Goal: Information Seeking & Learning: Learn about a topic

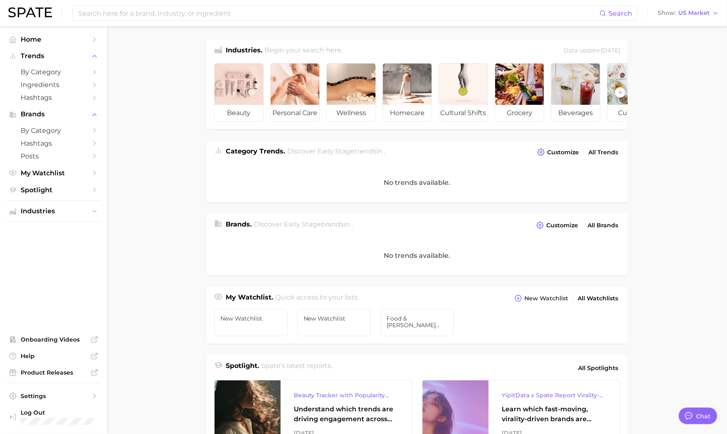
click at [172, 182] on main "Industries. Begin your search here. Data update: July 27th, 2025 beauty persona…" at bounding box center [417, 328] width 620 height 605
click at [63, 62] on button "Trends" at bounding box center [54, 56] width 94 height 12
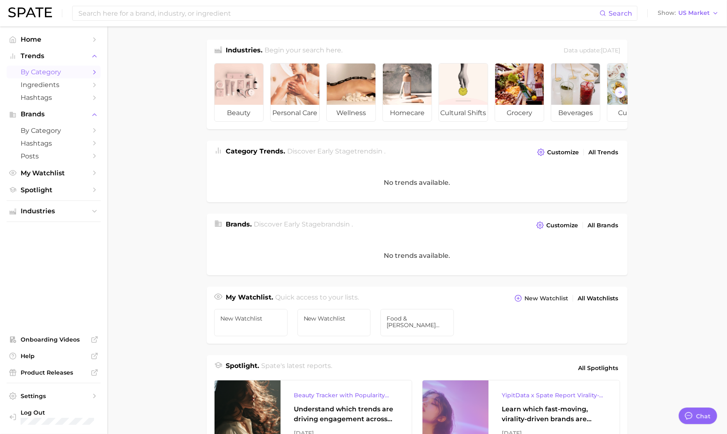
click at [61, 76] on span "by Category" at bounding box center [54, 72] width 66 height 8
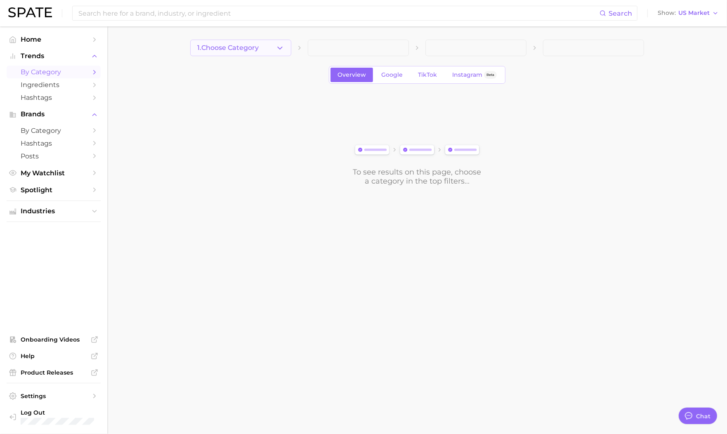
click at [234, 54] on button "1. Choose Category" at bounding box center [240, 48] width 101 height 17
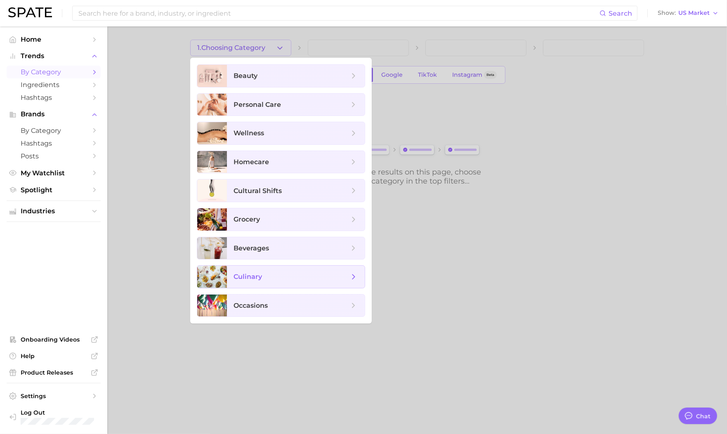
click at [253, 278] on span "culinary" at bounding box center [248, 277] width 28 height 8
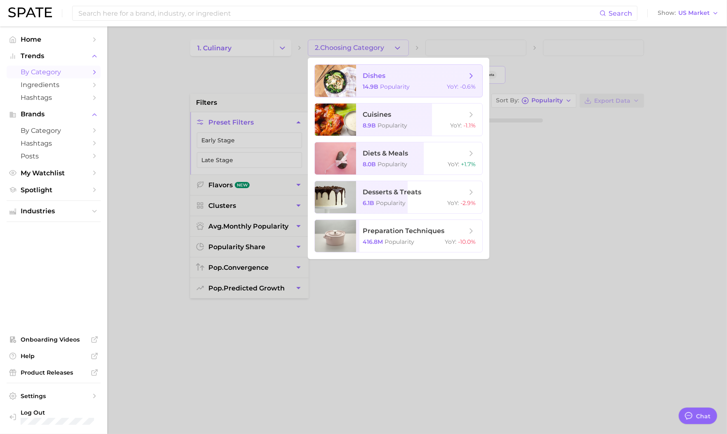
click at [369, 82] on span "dishes 14.9b Popularity YoY : -0.6%" at bounding box center [419, 81] width 126 height 32
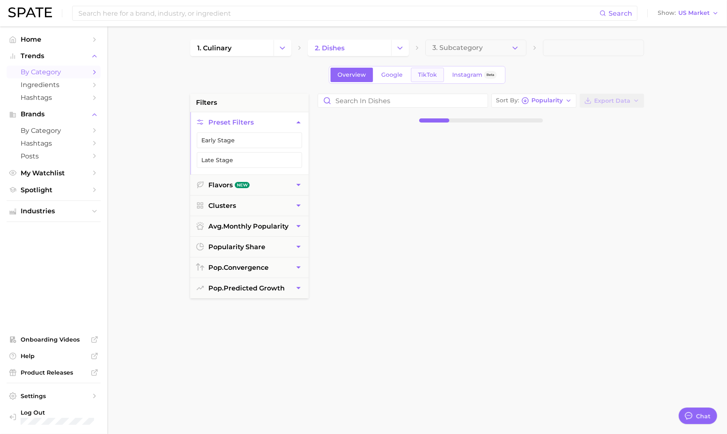
click at [429, 77] on span "TikTok" at bounding box center [427, 74] width 19 height 7
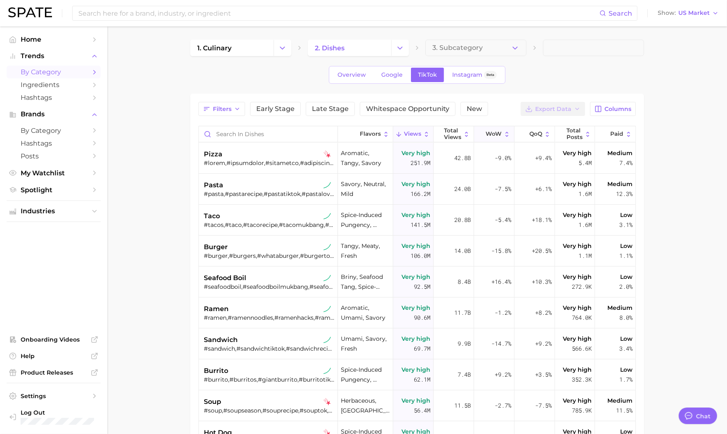
click at [499, 137] on span "WoW" at bounding box center [494, 134] width 16 height 7
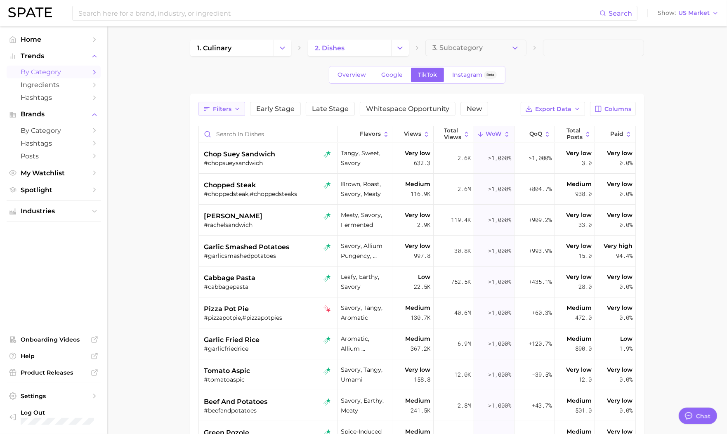
click at [219, 109] on span "Filters" at bounding box center [222, 109] width 19 height 7
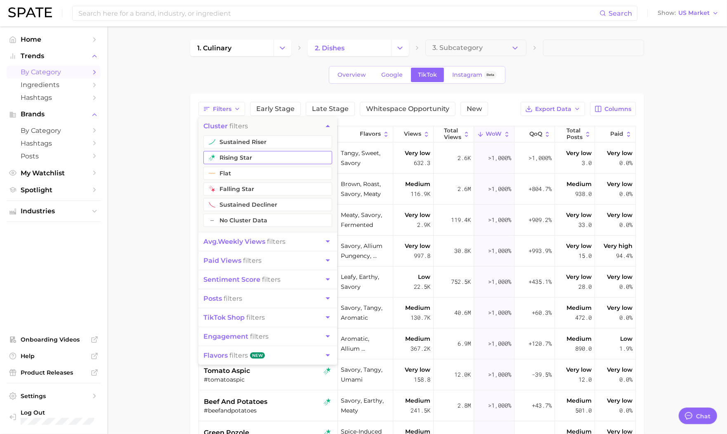
click at [234, 158] on button "rising star" at bounding box center [267, 157] width 129 height 13
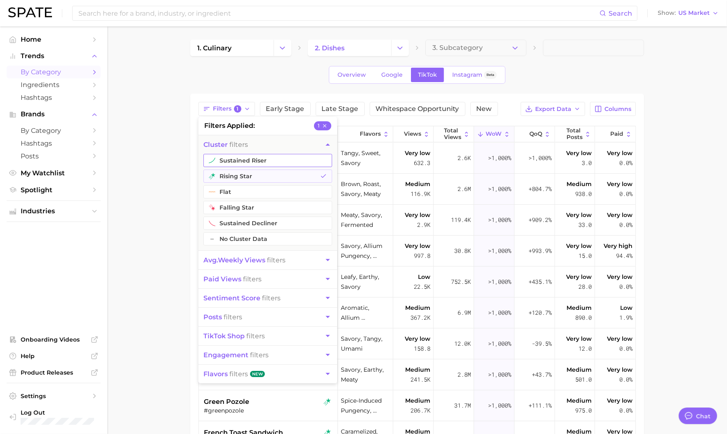
click at [234, 158] on button "sustained riser" at bounding box center [267, 160] width 129 height 13
click at [234, 193] on button "flat" at bounding box center [267, 191] width 129 height 13
click at [246, 262] on span "avg. weekly views" at bounding box center [234, 260] width 62 height 8
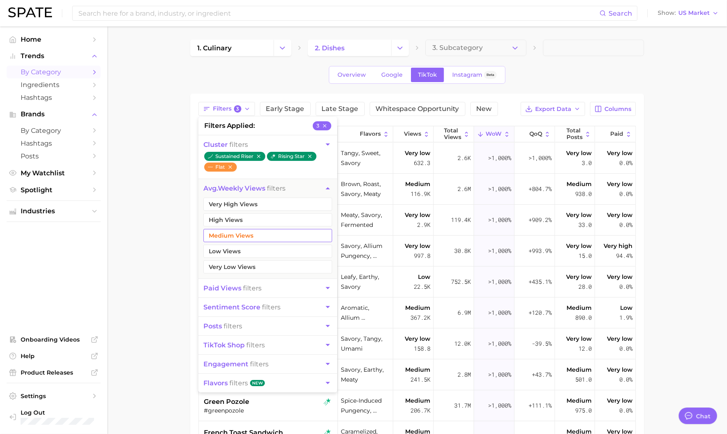
click at [257, 234] on button "Medium Views" at bounding box center [267, 235] width 129 height 13
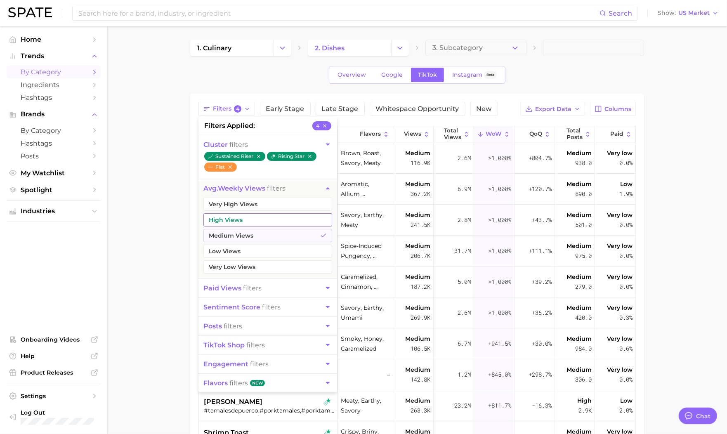
click at [257, 222] on button "High Views" at bounding box center [267, 219] width 129 height 13
click at [258, 230] on button "Medium Views" at bounding box center [267, 235] width 129 height 13
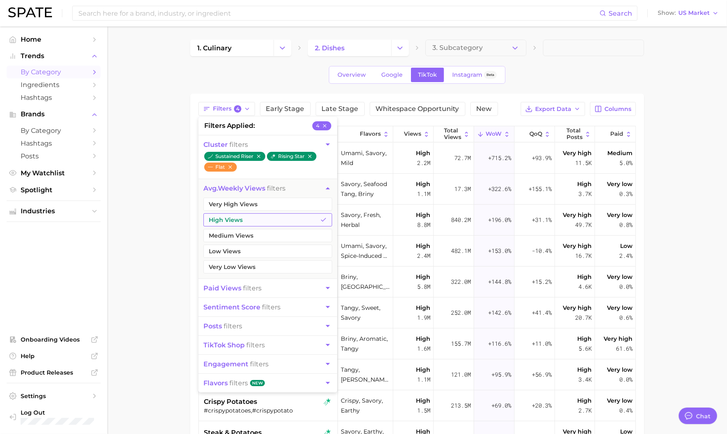
click at [258, 221] on button "High Views" at bounding box center [267, 219] width 129 height 13
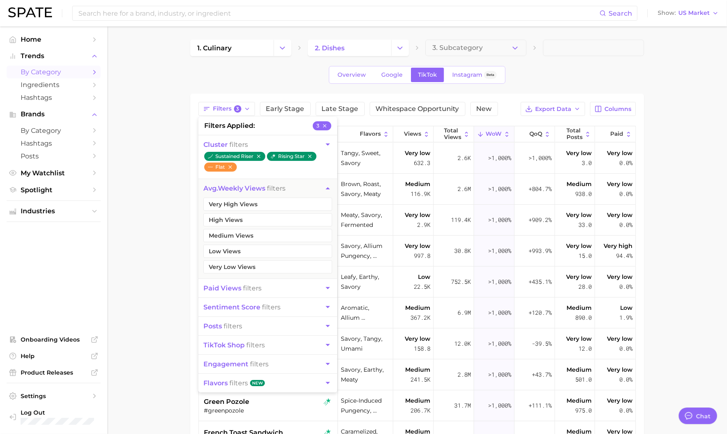
click at [245, 322] on button "posts filters" at bounding box center [268, 326] width 139 height 19
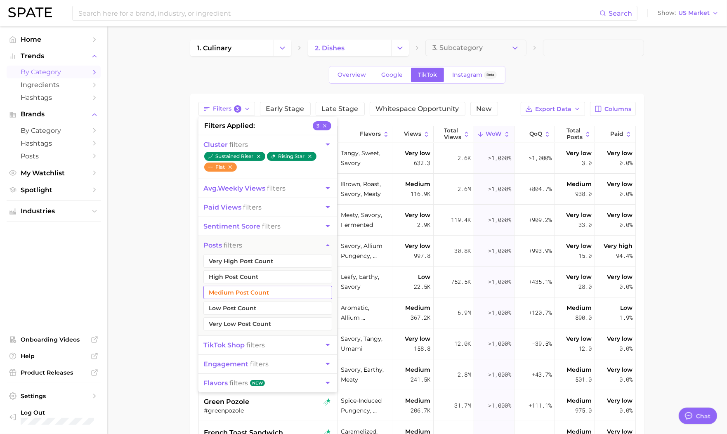
click at [255, 289] on button "Medium Post Count" at bounding box center [267, 292] width 129 height 13
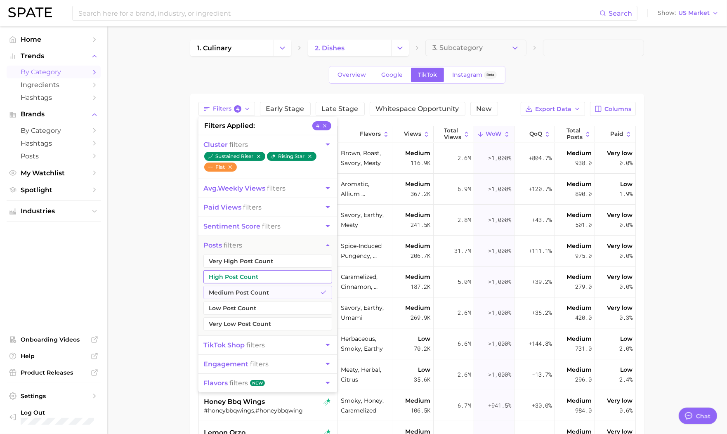
click at [255, 283] on button "High Post Count" at bounding box center [267, 276] width 129 height 13
click at [255, 261] on button "Very High Post Count" at bounding box center [267, 261] width 129 height 13
click at [147, 226] on main "1. culinary 2. dishes 3. Subcategory Overview Google TikTok Instagram Beta Filt…" at bounding box center [417, 317] width 620 height 583
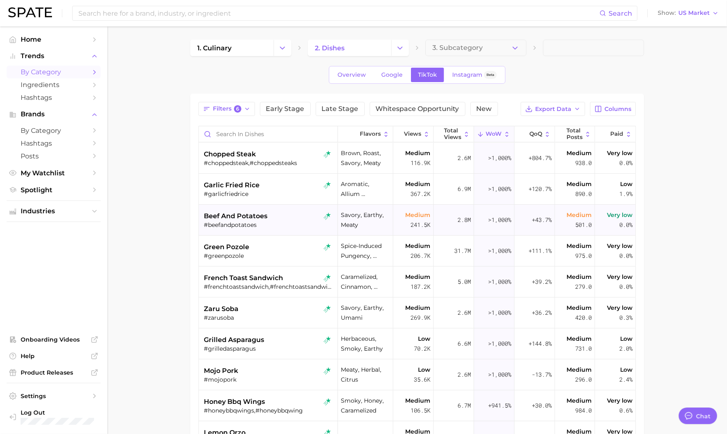
click at [279, 225] on div "#beefandpotatoes" at bounding box center [269, 224] width 130 height 7
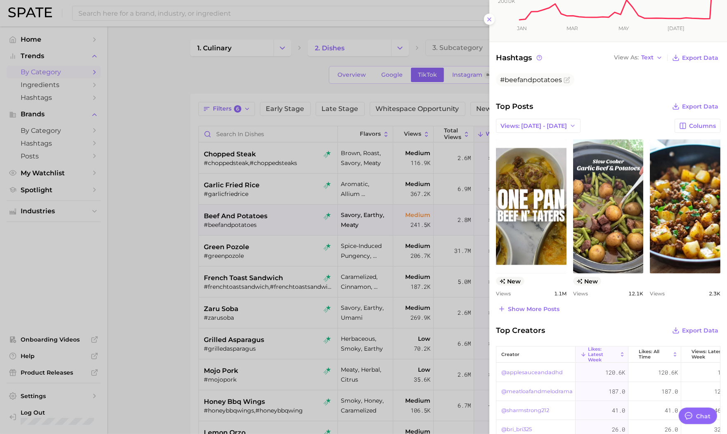
scroll to position [266, 0]
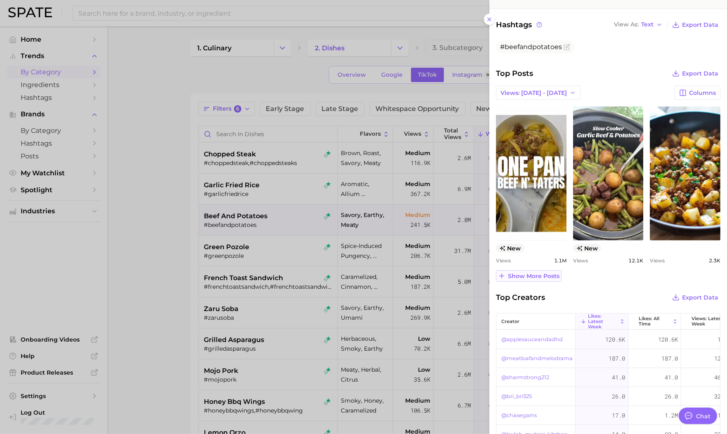
click at [537, 274] on span "Show more posts" at bounding box center [534, 276] width 52 height 7
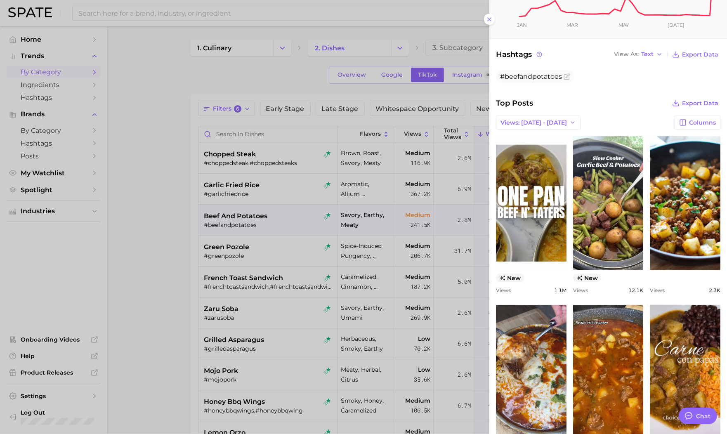
scroll to position [229, 0]
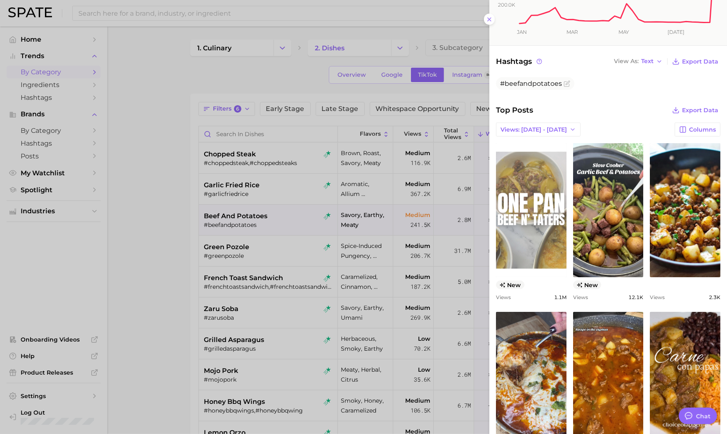
click at [550, 222] on link "view post on TikTok" at bounding box center [531, 210] width 71 height 134
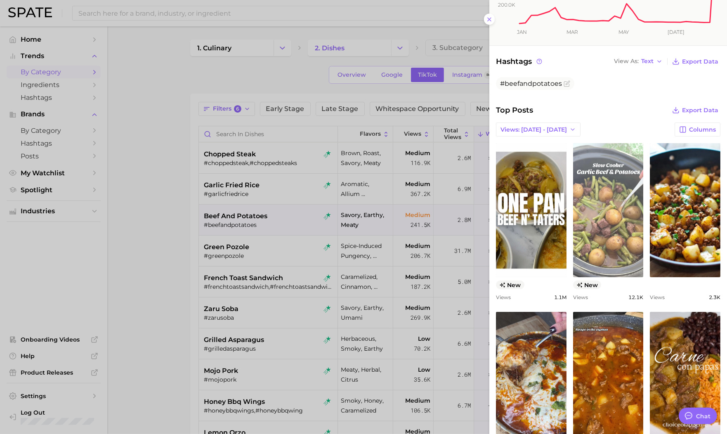
click at [601, 213] on link "view post on TikTok" at bounding box center [608, 210] width 71 height 134
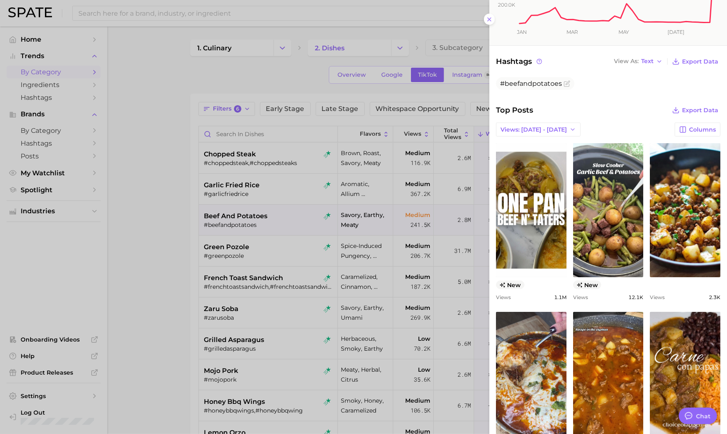
click at [182, 217] on div at bounding box center [363, 217] width 727 height 434
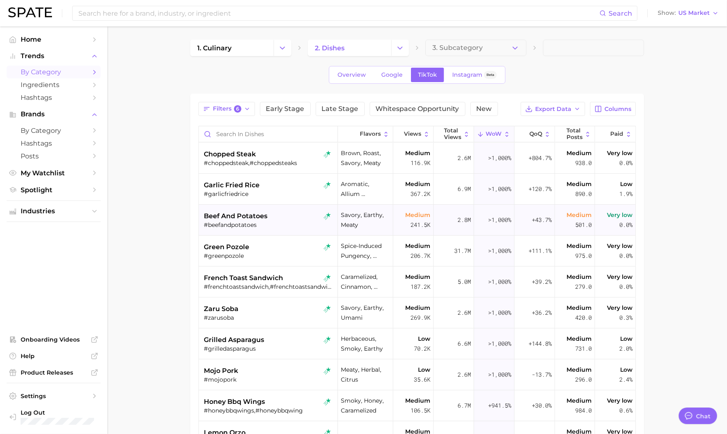
click at [288, 227] on div "#beefandpotatoes" at bounding box center [269, 224] width 130 height 7
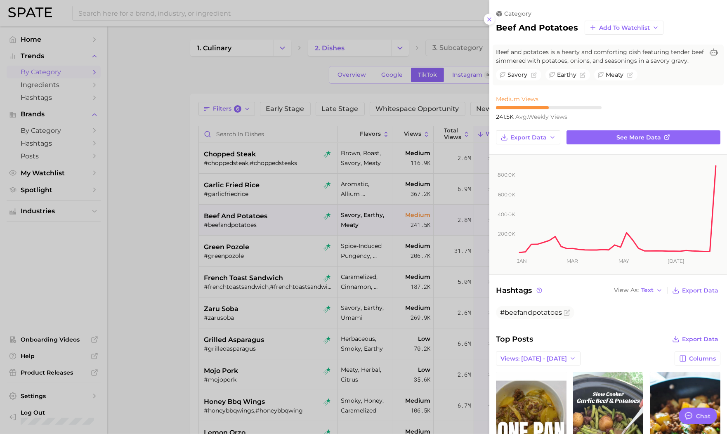
scroll to position [0, 0]
drag, startPoint x: 576, startPoint y: 26, endPoint x: 497, endPoint y: 26, distance: 78.4
click at [497, 26] on div "beef and potatoes Add to Watchlist" at bounding box center [608, 28] width 225 height 14
copy h2 "beef and potatoes"
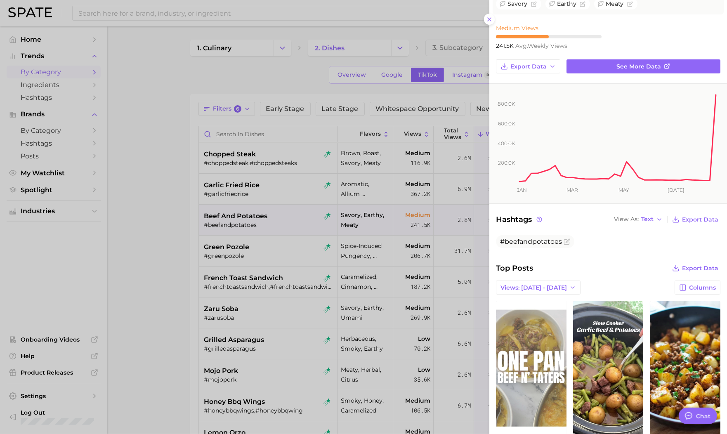
scroll to position [137, 0]
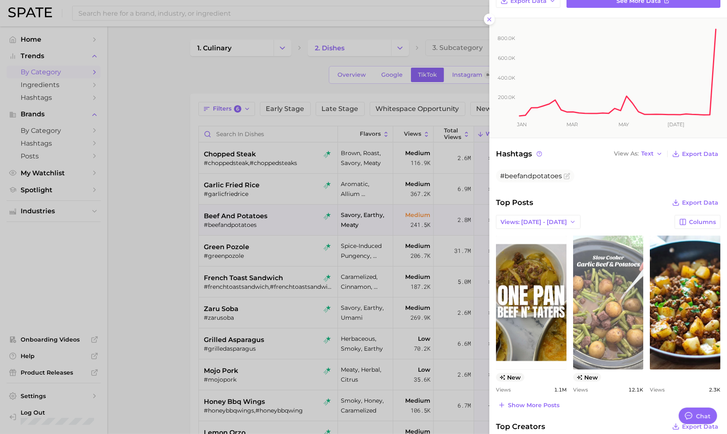
click at [602, 299] on link "view post on TikTok" at bounding box center [608, 303] width 71 height 134
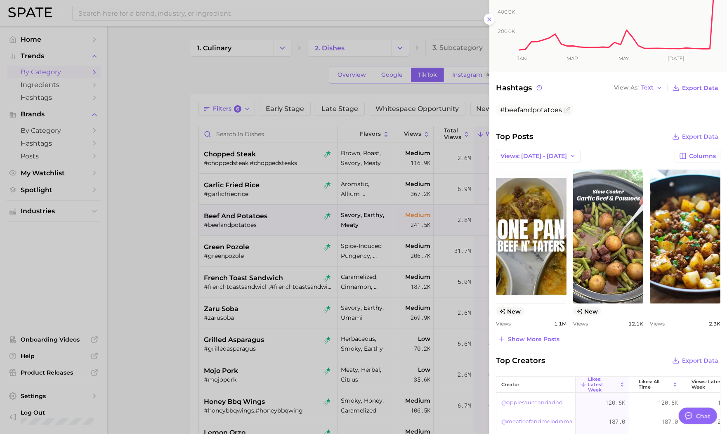
scroll to position [312, 0]
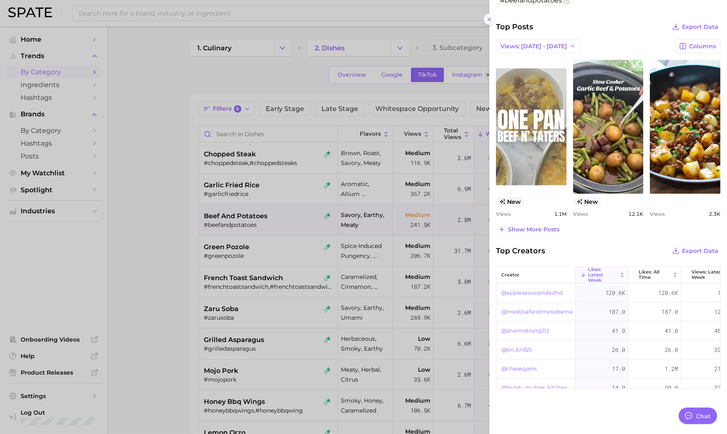
click at [525, 159] on link "view post on TikTok" at bounding box center [531, 127] width 71 height 134
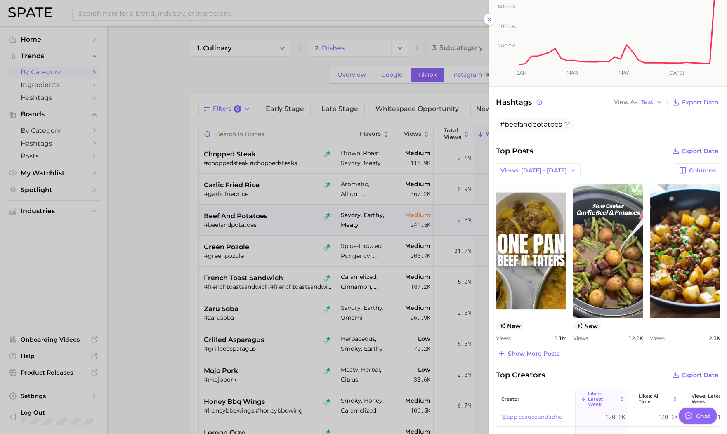
scroll to position [0, 0]
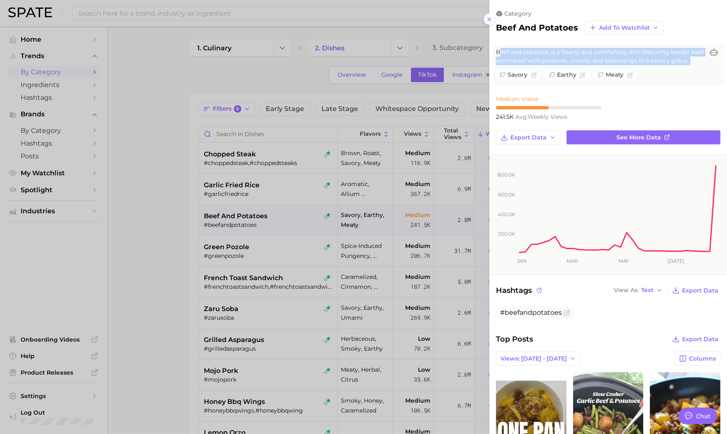
drag, startPoint x: 498, startPoint y: 50, endPoint x: 706, endPoint y: 57, distance: 207.7
click at [706, 57] on div "Beef and potatoes is a hearty and comforting dish featuring tender beef simmere…" at bounding box center [608, 56] width 225 height 17
copy div "eef and potatoes is a hearty and comforting dish featuring tender beef simmered…"
click at [288, 217] on div at bounding box center [363, 217] width 727 height 434
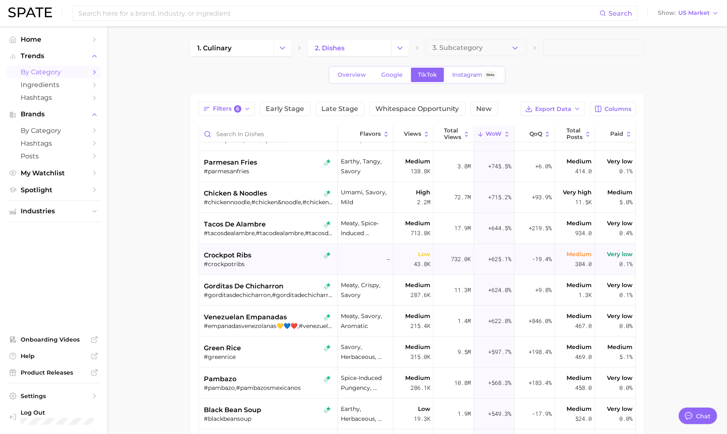
scroll to position [402, 0]
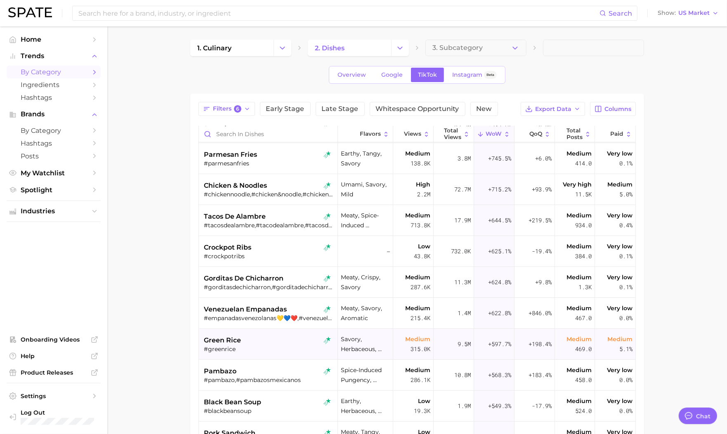
click at [272, 341] on div "green rice" at bounding box center [269, 341] width 130 height 10
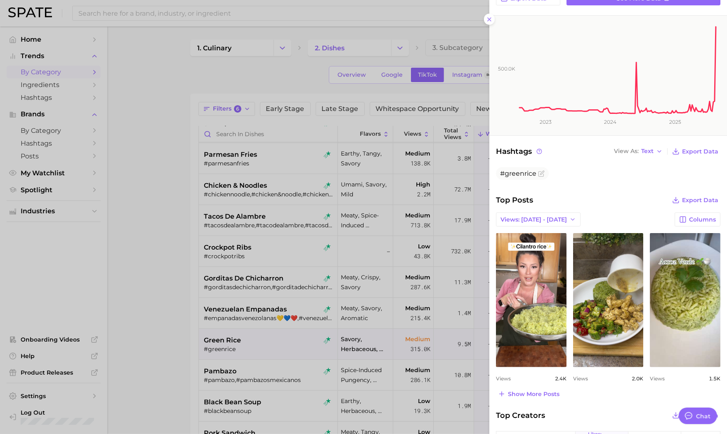
scroll to position [165, 0]
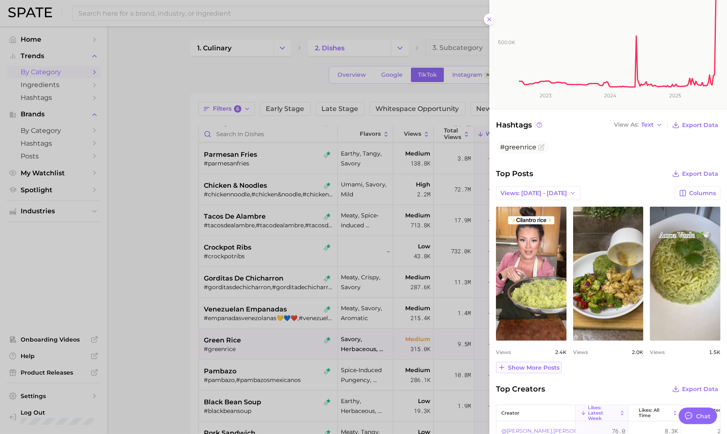
click at [552, 372] on button "Show more posts" at bounding box center [529, 368] width 66 height 12
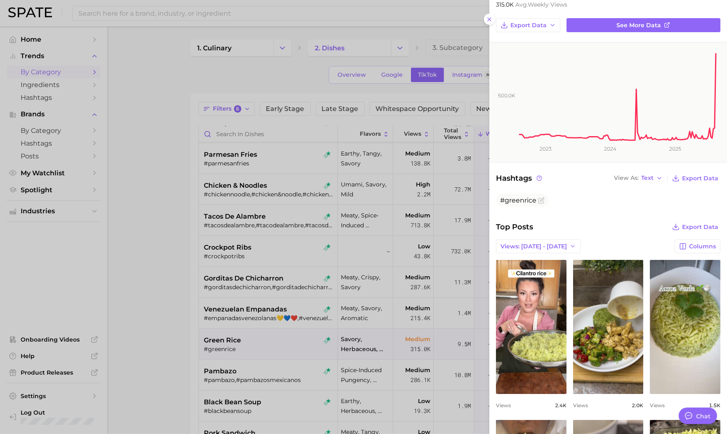
scroll to position [0, 0]
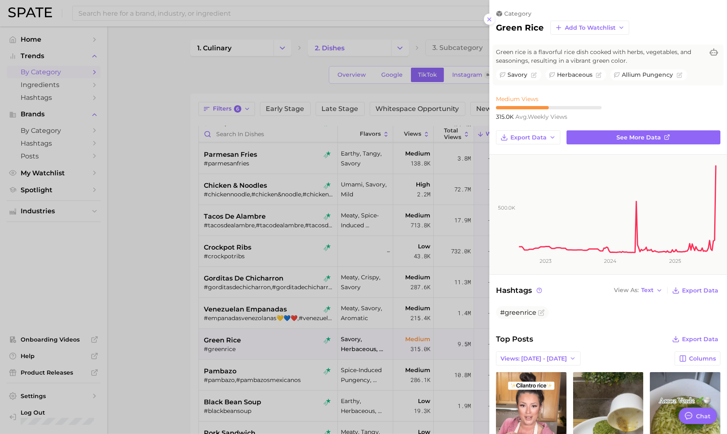
click at [283, 242] on div at bounding box center [363, 217] width 727 height 434
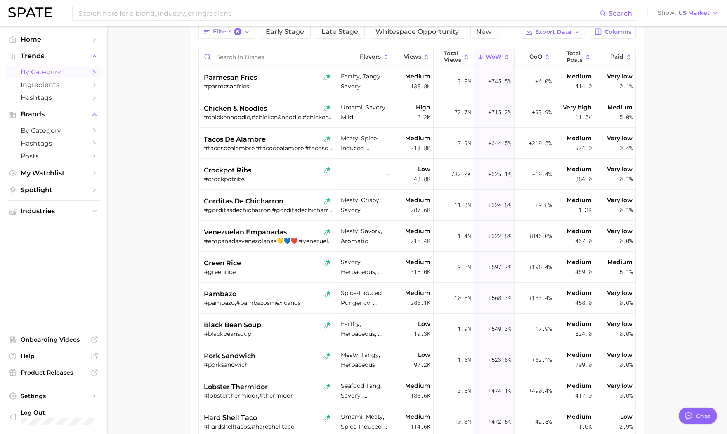
scroll to position [101, 0]
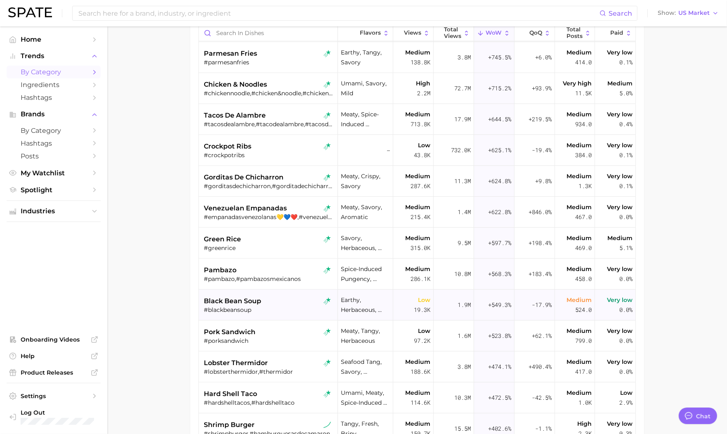
click at [294, 295] on div "black bean soup #blackbeansoup" at bounding box center [269, 305] width 130 height 31
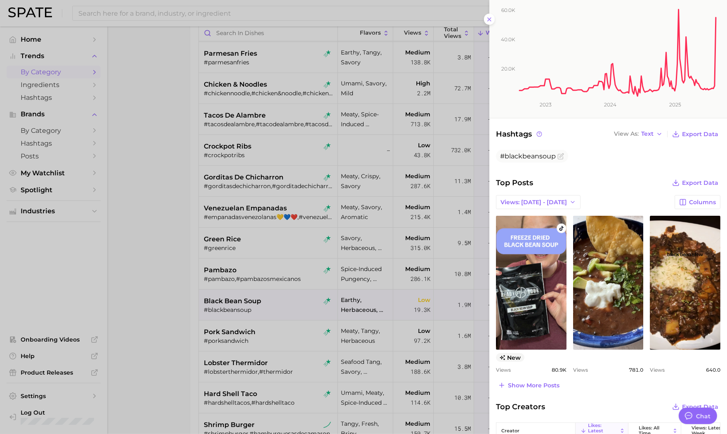
scroll to position [201, 0]
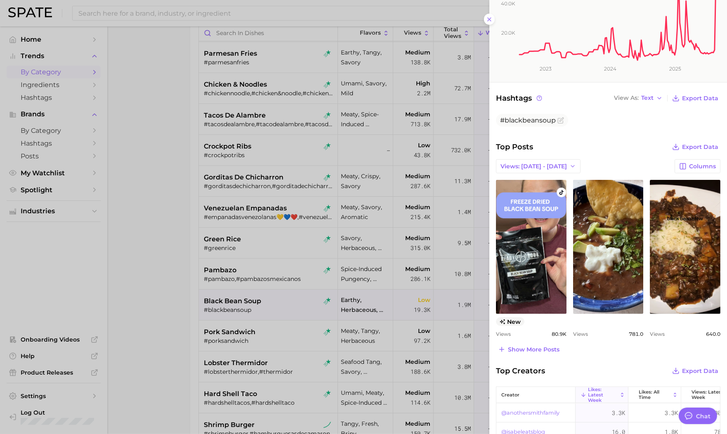
click at [293, 324] on div at bounding box center [363, 217] width 727 height 434
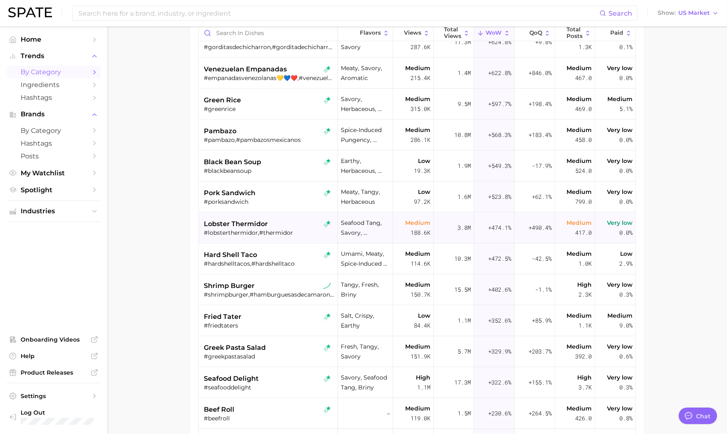
scroll to position [556, 0]
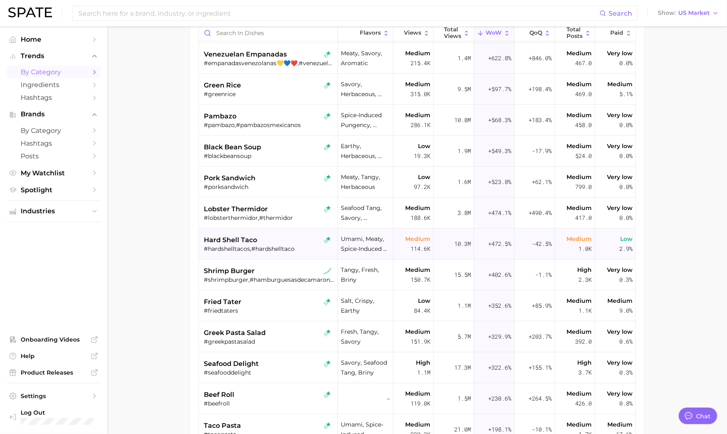
click at [278, 235] on div "hard shell taco" at bounding box center [269, 240] width 130 height 10
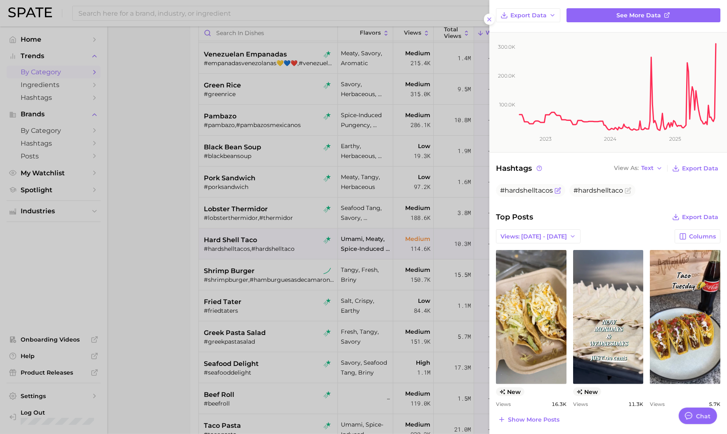
scroll to position [159, 0]
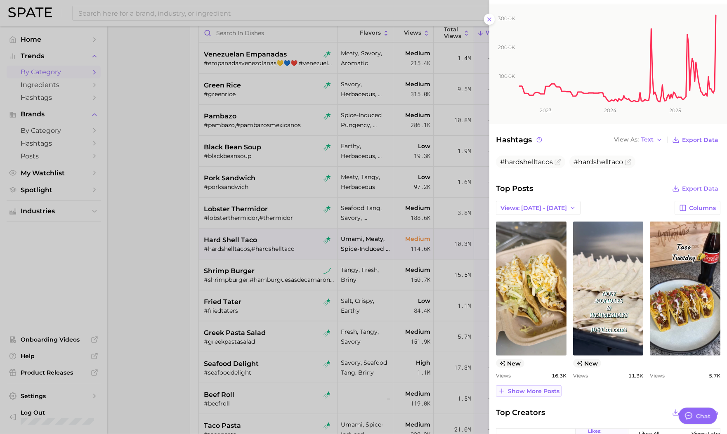
click at [509, 393] on span "Show more posts" at bounding box center [534, 391] width 52 height 7
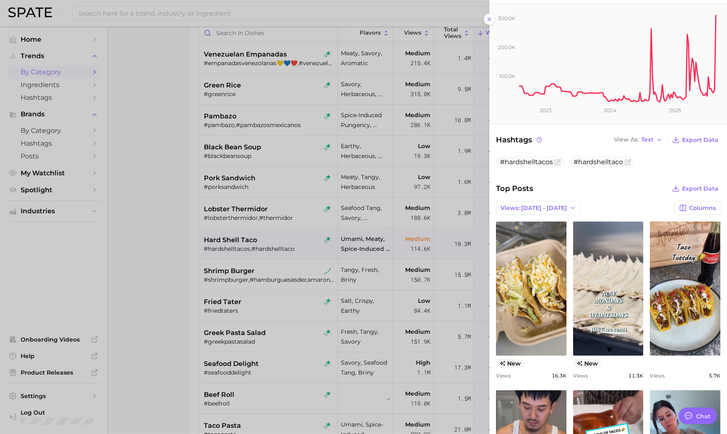
scroll to position [306, 0]
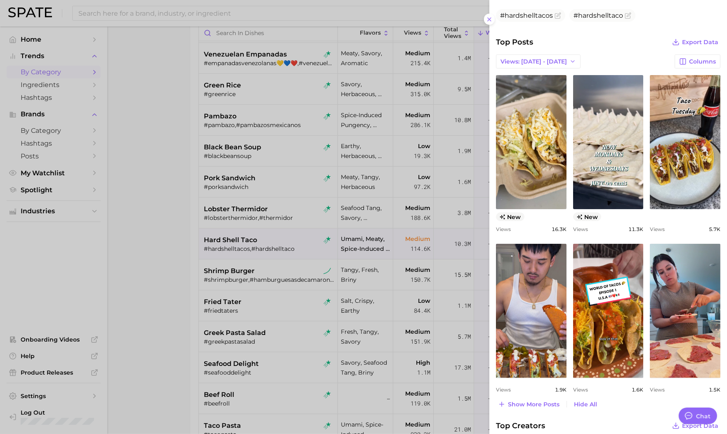
click at [324, 294] on div at bounding box center [363, 217] width 727 height 434
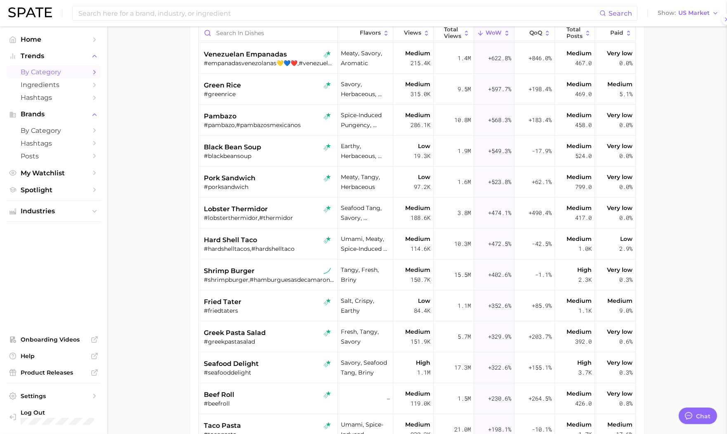
scroll to position [0, 0]
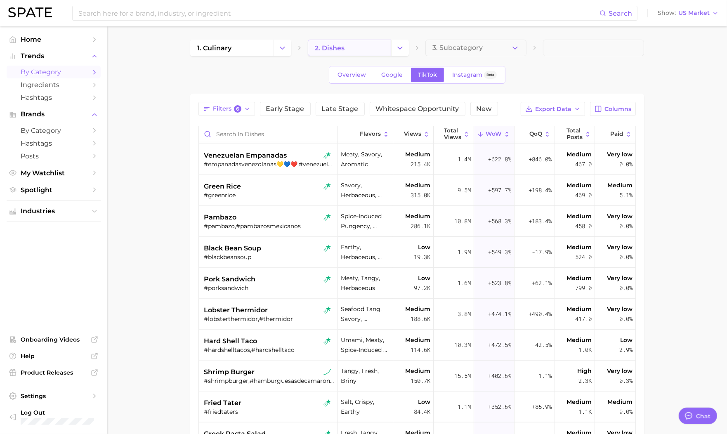
click at [358, 47] on link "2. dishes" at bounding box center [349, 48] width 83 height 17
click at [396, 46] on icon "Change Category" at bounding box center [400, 48] width 9 height 9
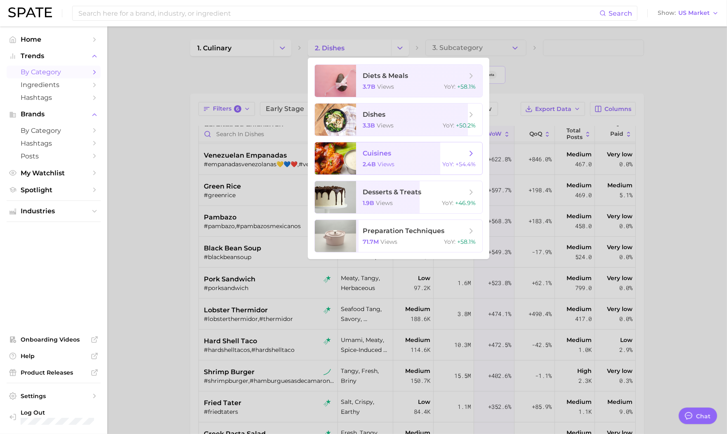
click at [395, 159] on span "cuisines 2.4b views YoY : +54.4%" at bounding box center [419, 158] width 126 height 32
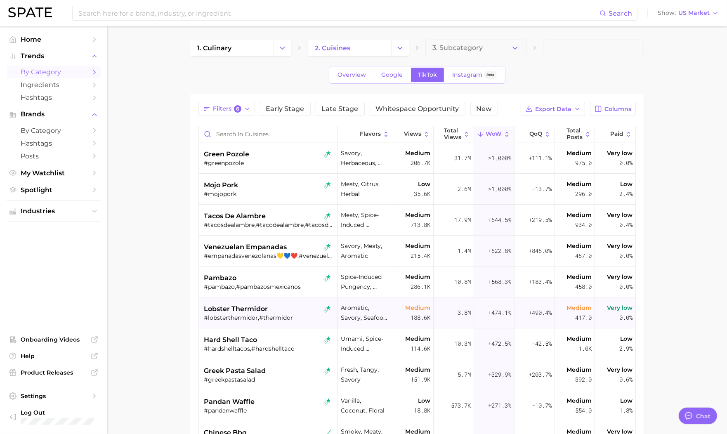
click at [291, 310] on div "lobster thermidor" at bounding box center [269, 309] width 130 height 10
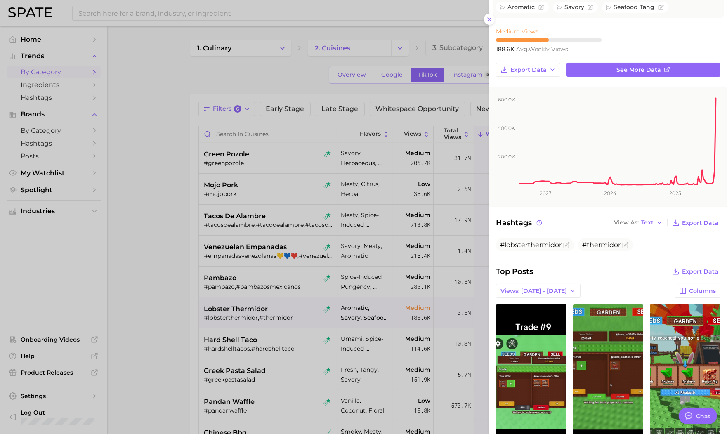
scroll to position [44, 0]
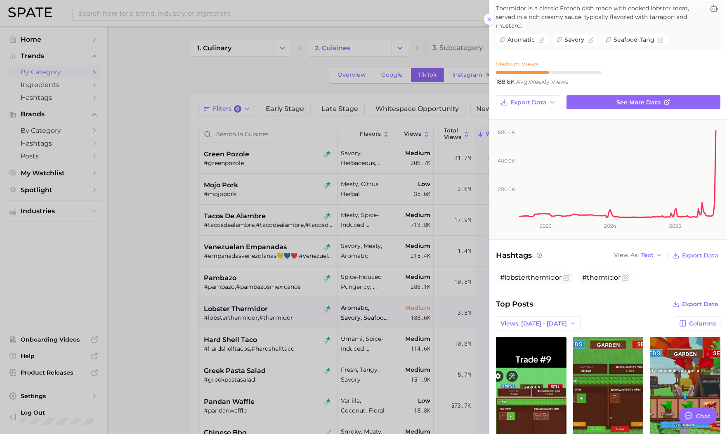
click at [280, 303] on div at bounding box center [363, 217] width 727 height 434
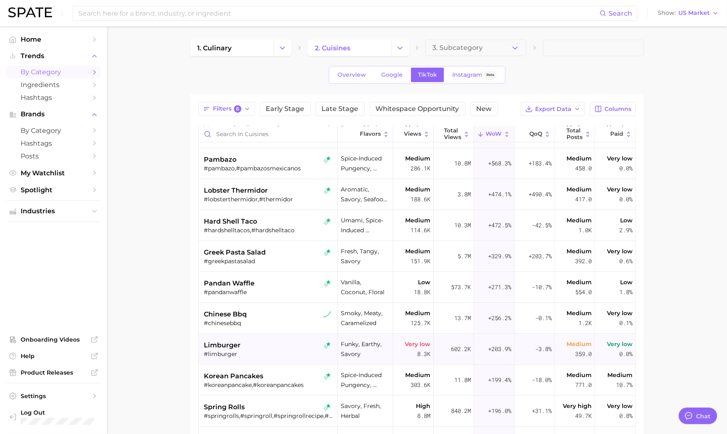
scroll to position [188, 0]
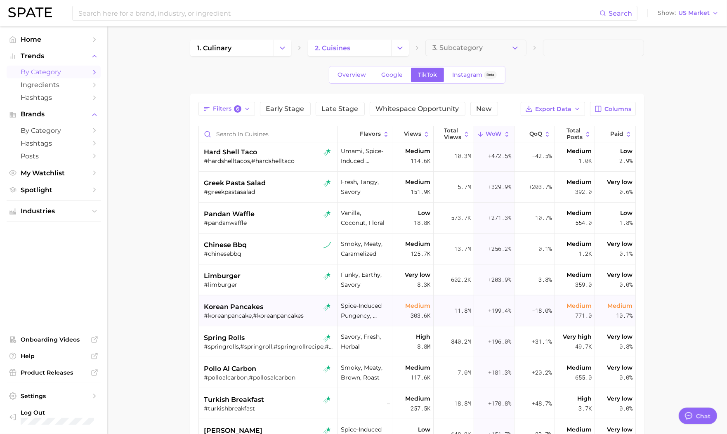
click at [283, 310] on div "korean pancakes" at bounding box center [269, 307] width 130 height 10
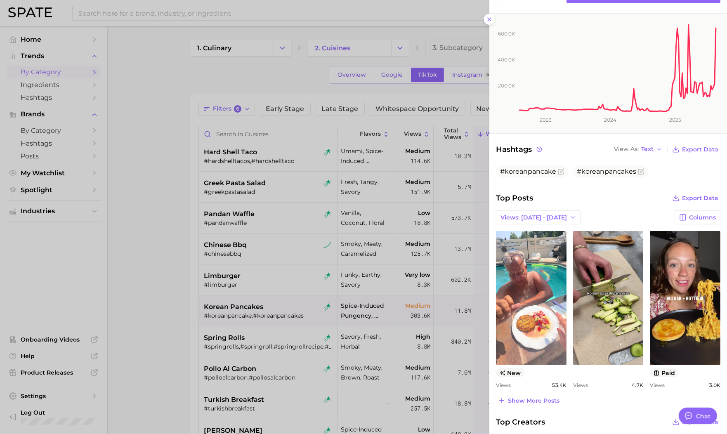
scroll to position [213, 0]
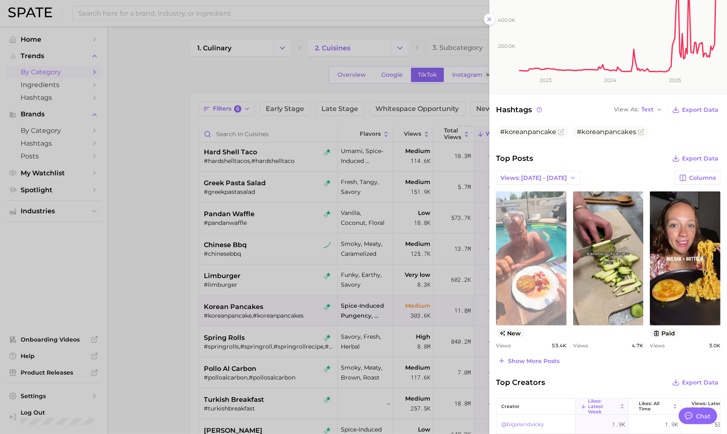
click at [543, 293] on link "view post on TikTok" at bounding box center [531, 258] width 71 height 134
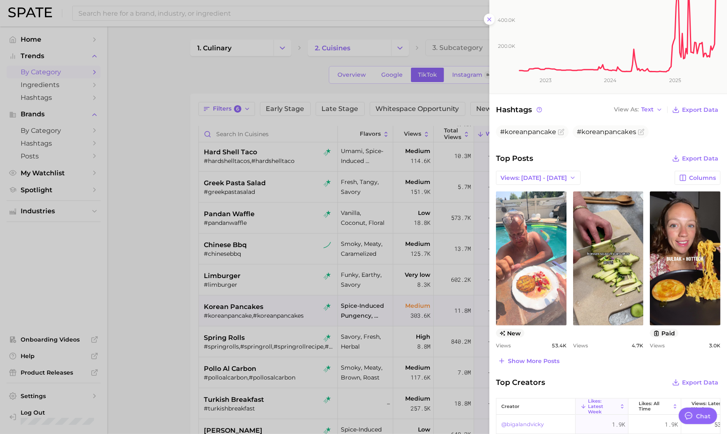
click at [291, 252] on div at bounding box center [363, 217] width 727 height 434
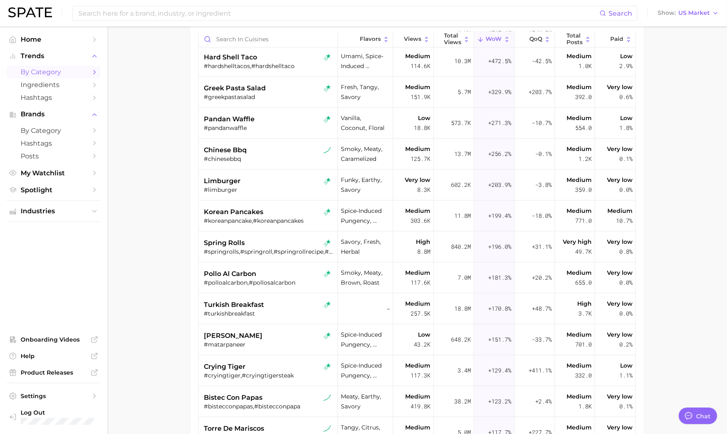
scroll to position [0, 0]
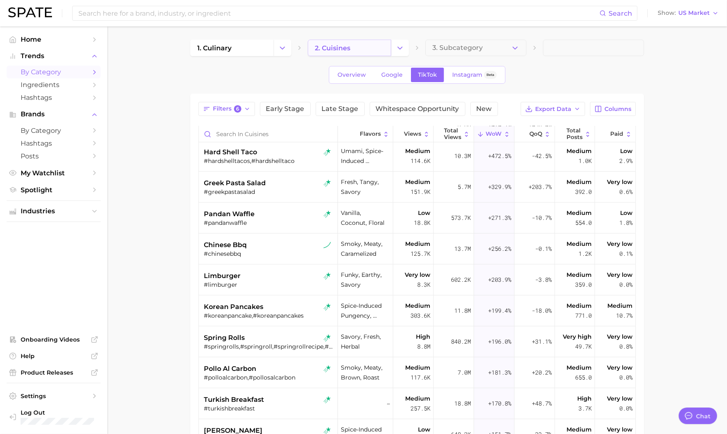
click at [375, 52] on link "2. cuisines" at bounding box center [349, 48] width 83 height 17
click at [398, 45] on icon "Change Category" at bounding box center [400, 48] width 9 height 9
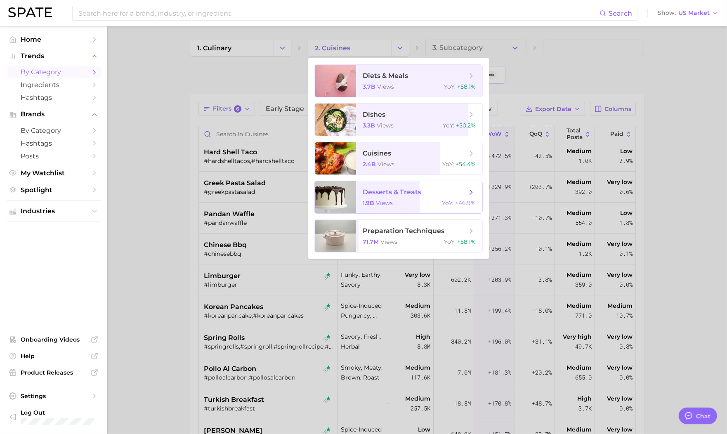
click at [394, 208] on span "desserts & treats 1.9b views YoY : +46.9%" at bounding box center [419, 197] width 126 height 32
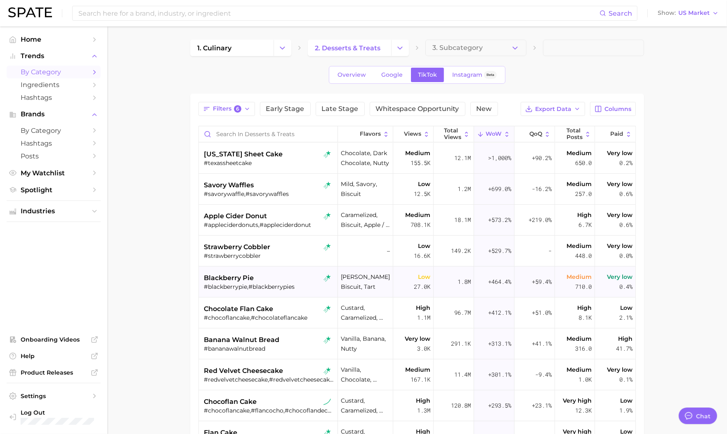
click at [277, 282] on div "blackberry pie" at bounding box center [269, 278] width 130 height 10
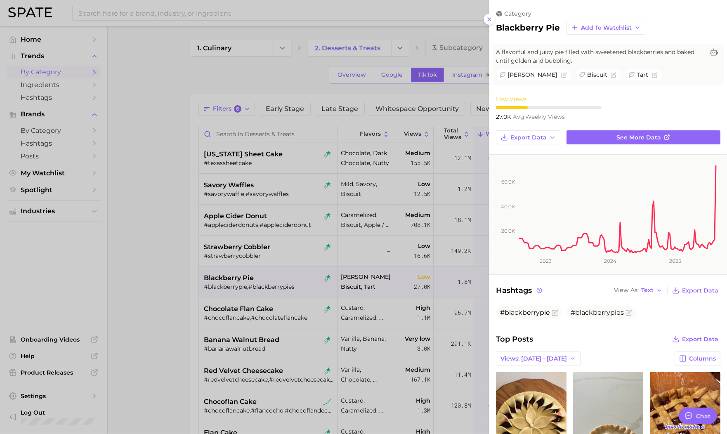
scroll to position [126, 0]
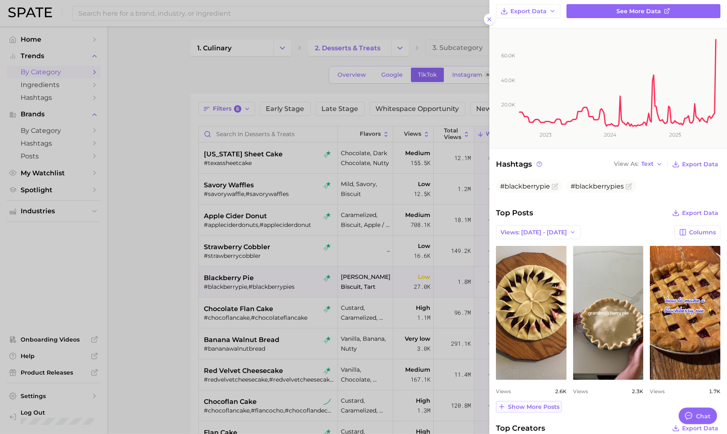
click at [545, 402] on button "Show more posts" at bounding box center [529, 407] width 66 height 12
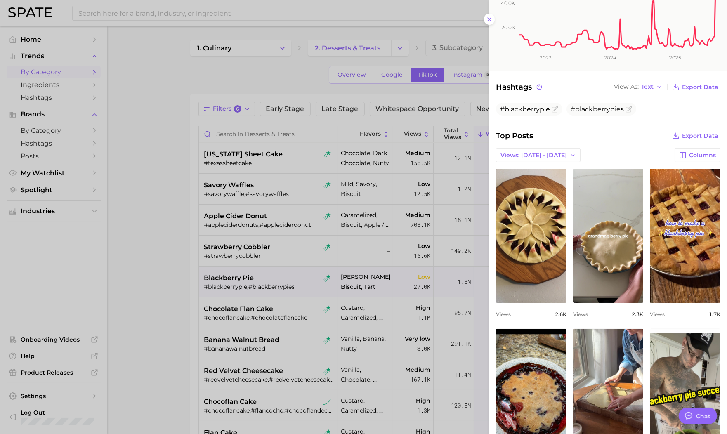
scroll to position [273, 0]
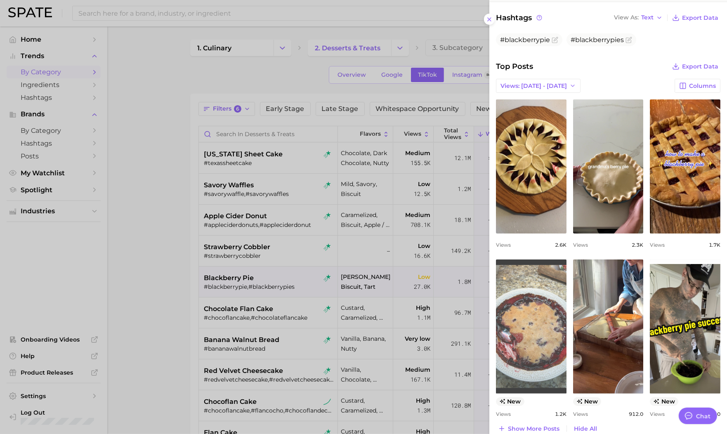
click at [539, 310] on link "view post on TikTok" at bounding box center [531, 327] width 71 height 134
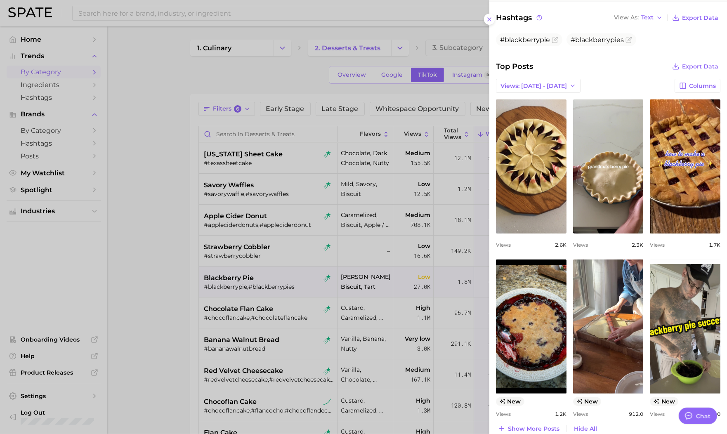
click at [185, 222] on div at bounding box center [363, 217] width 727 height 434
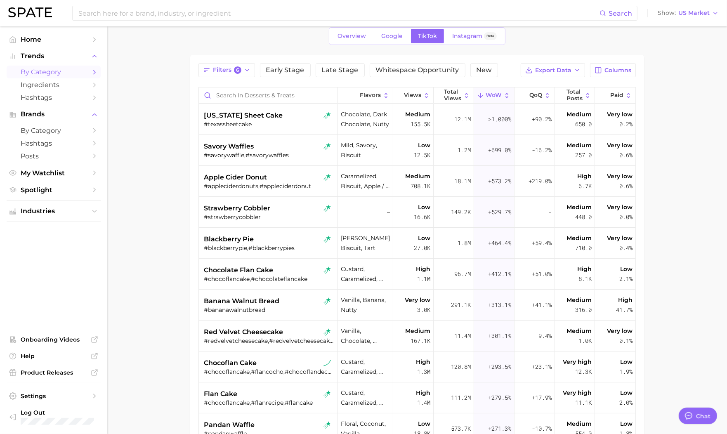
scroll to position [0, 0]
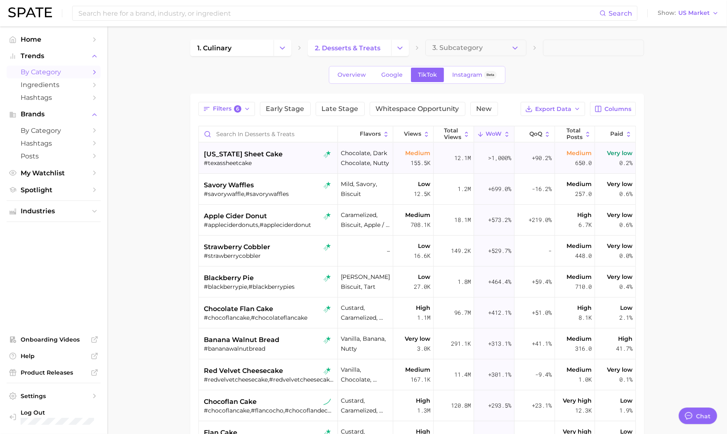
click at [264, 161] on div "#texassheetcake" at bounding box center [269, 162] width 130 height 7
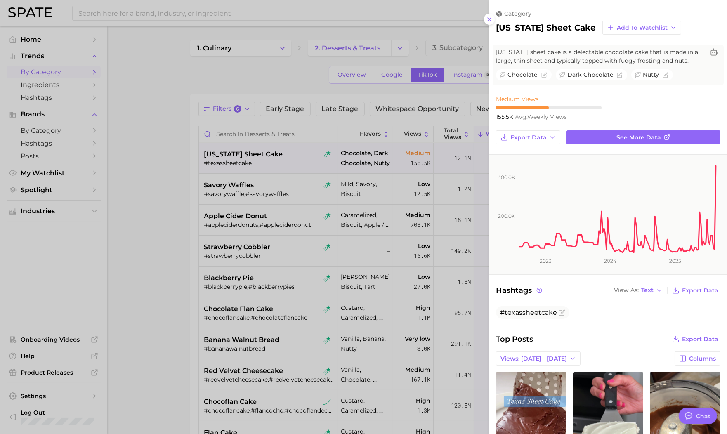
click at [145, 213] on div at bounding box center [363, 217] width 727 height 434
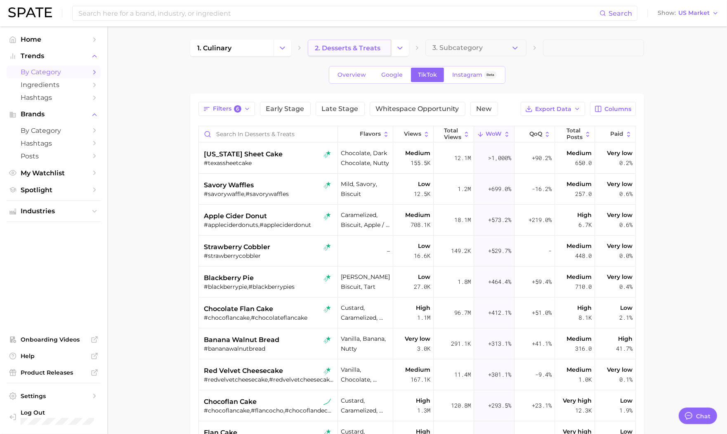
click at [372, 50] on span "2. desserts & treats" at bounding box center [348, 48] width 66 height 8
click at [286, 45] on icon "Change Category" at bounding box center [282, 48] width 9 height 9
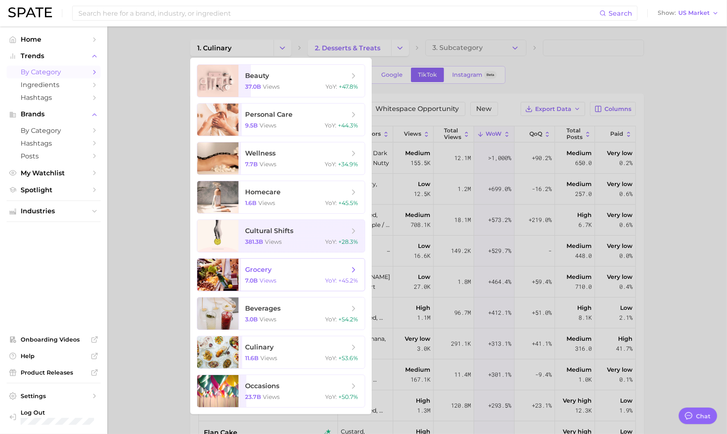
click at [280, 274] on span "grocery 7.0b views YoY : +45.2%" at bounding box center [302, 275] width 126 height 32
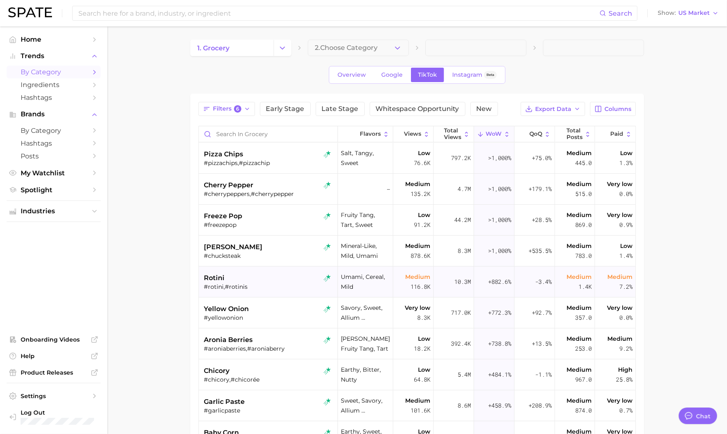
click at [277, 272] on div "rotini #rotini,#rotinis" at bounding box center [269, 282] width 130 height 31
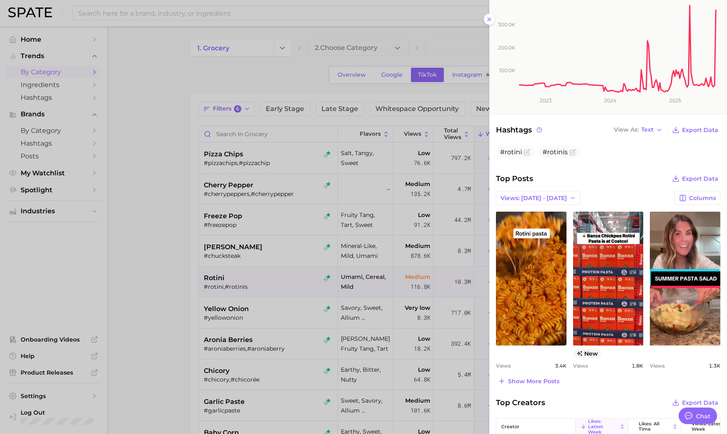
scroll to position [173, 0]
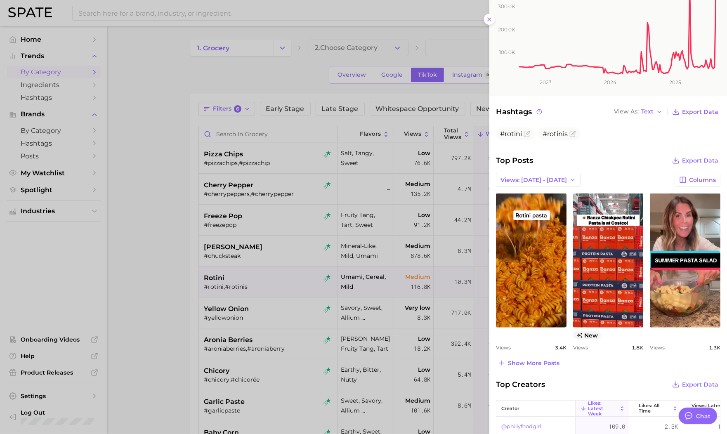
click at [241, 296] on div at bounding box center [363, 217] width 727 height 434
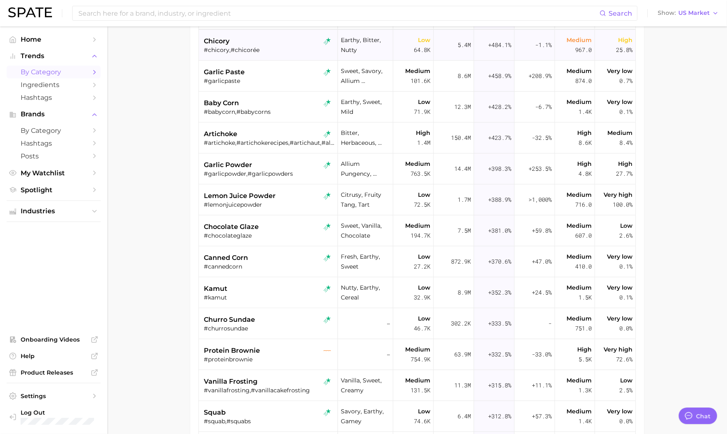
scroll to position [257, 0]
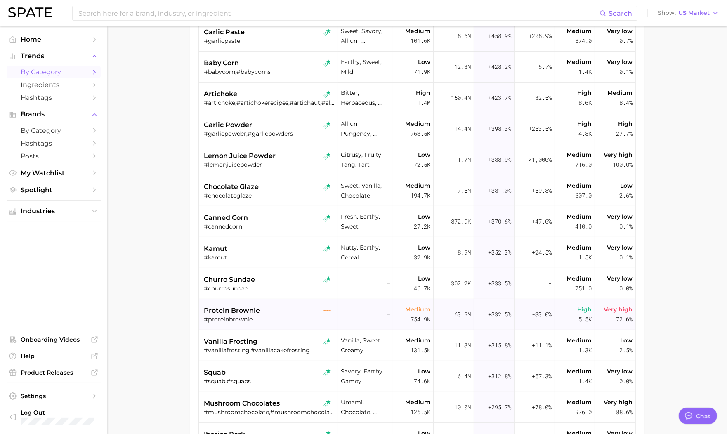
click at [271, 311] on div "protein brownie" at bounding box center [269, 311] width 130 height 10
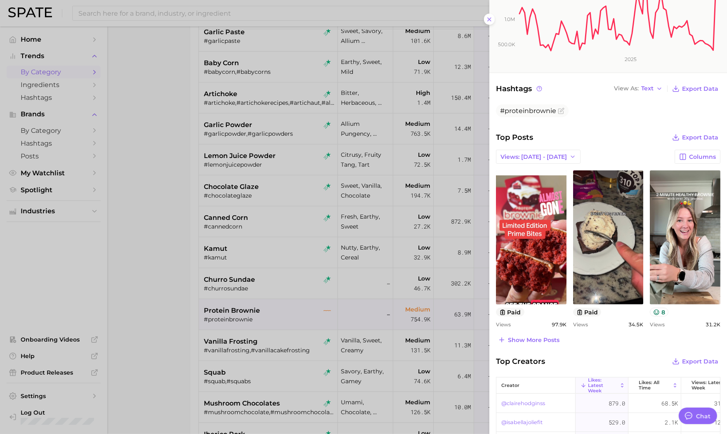
scroll to position [202, 0]
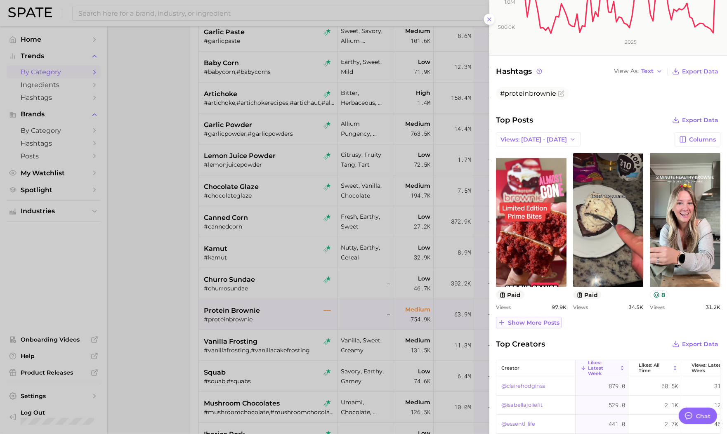
click at [542, 321] on span "Show more posts" at bounding box center [534, 322] width 52 height 7
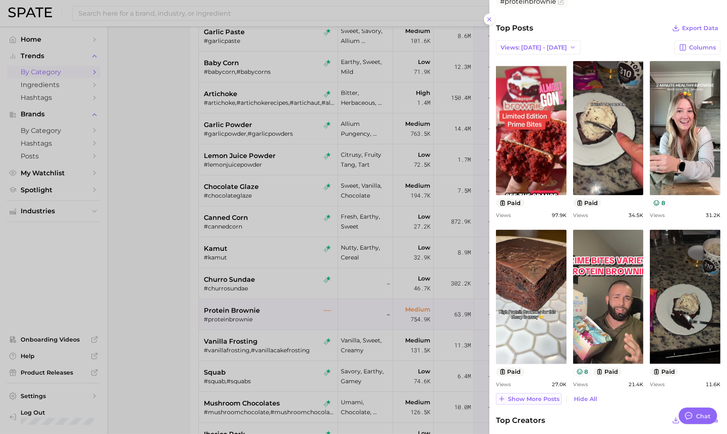
scroll to position [312, 0]
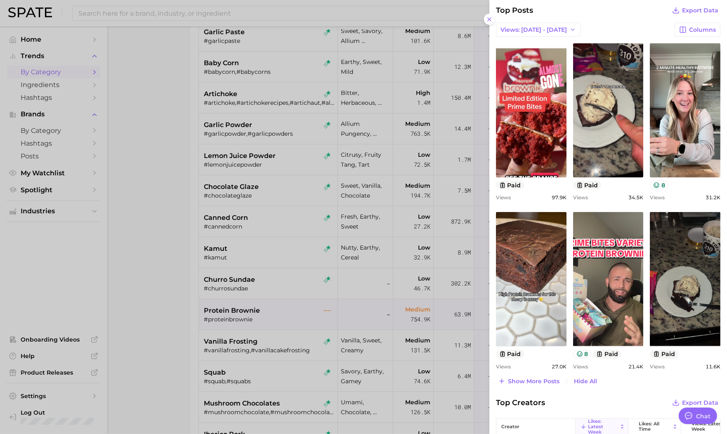
click at [229, 258] on div at bounding box center [363, 217] width 727 height 434
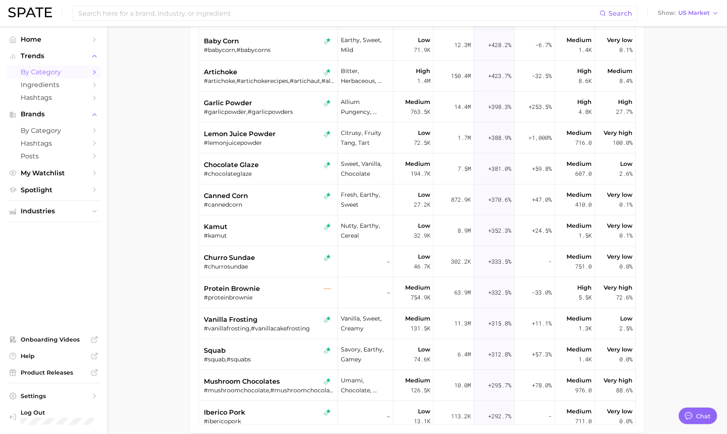
scroll to position [175, 0]
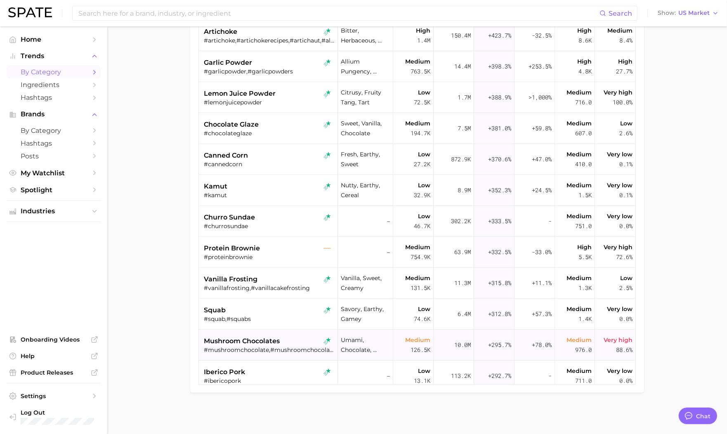
click at [261, 339] on span "mushroom chocolates" at bounding box center [242, 341] width 76 height 10
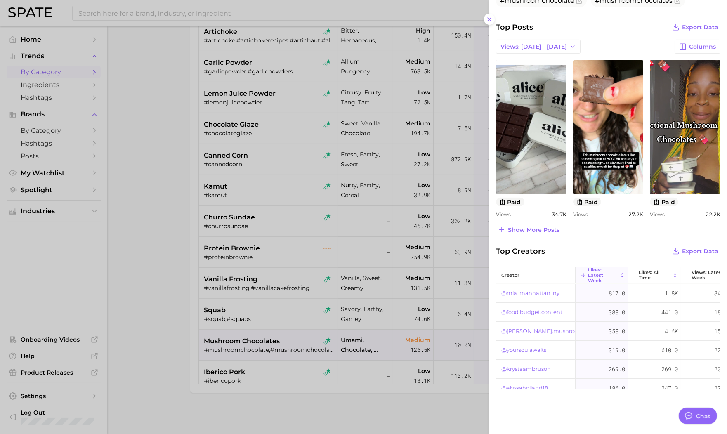
scroll to position [321, 0]
click at [317, 253] on div at bounding box center [363, 217] width 727 height 434
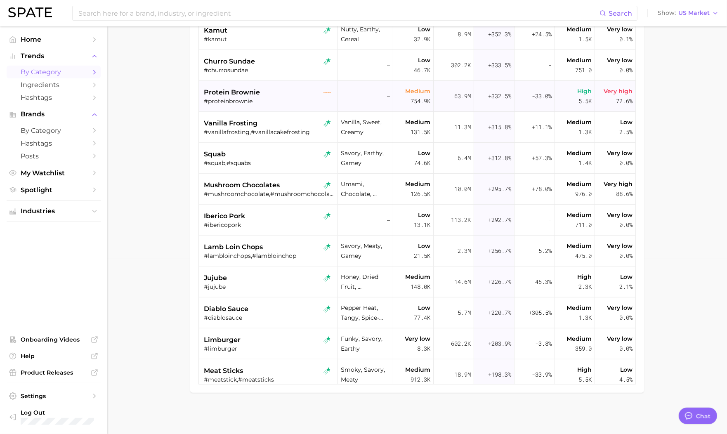
scroll to position [419, 0]
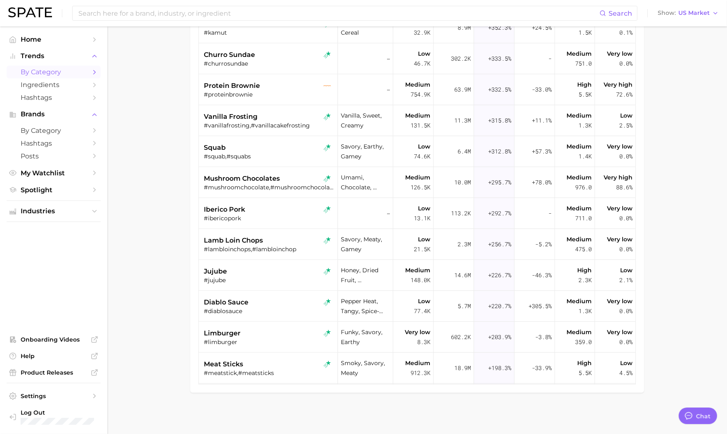
click at [173, 146] on main "1. grocery 2. Choose Category Overview Google TikTok Instagram Beta Filters 6 E…" at bounding box center [417, 142] width 620 height 583
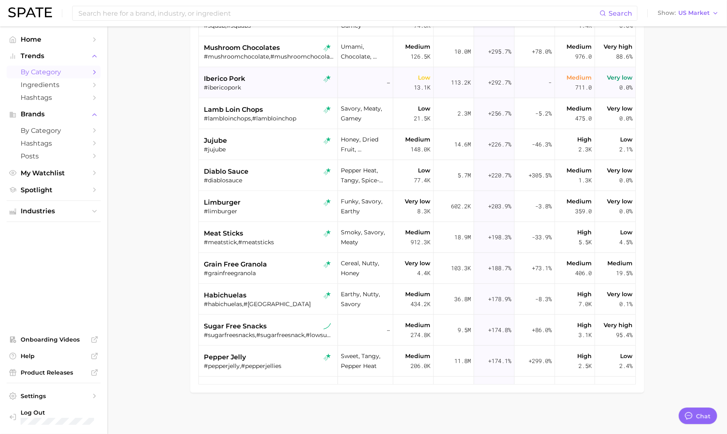
scroll to position [558, 0]
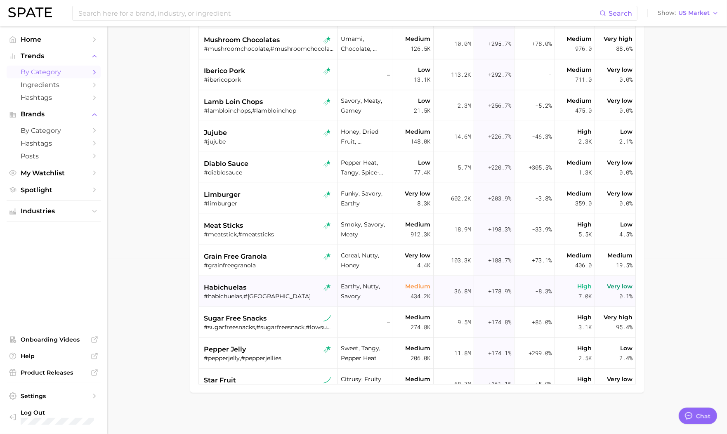
click at [286, 289] on div "habichuelas" at bounding box center [269, 288] width 130 height 10
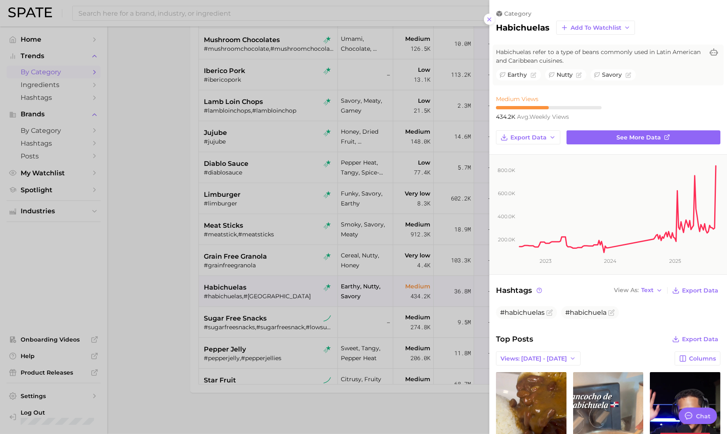
scroll to position [149, 0]
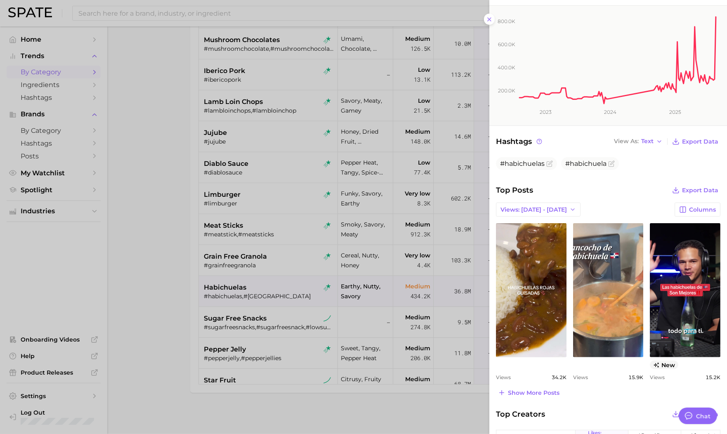
click at [280, 295] on div at bounding box center [363, 217] width 727 height 434
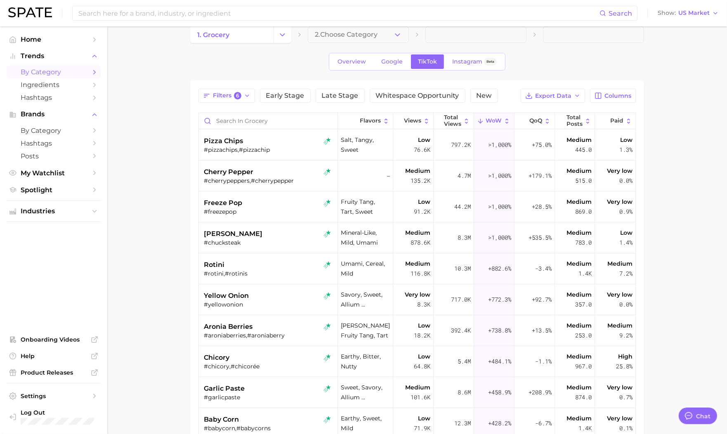
scroll to position [13, 0]
click at [290, 168] on div "cherry pepper" at bounding box center [269, 173] width 130 height 10
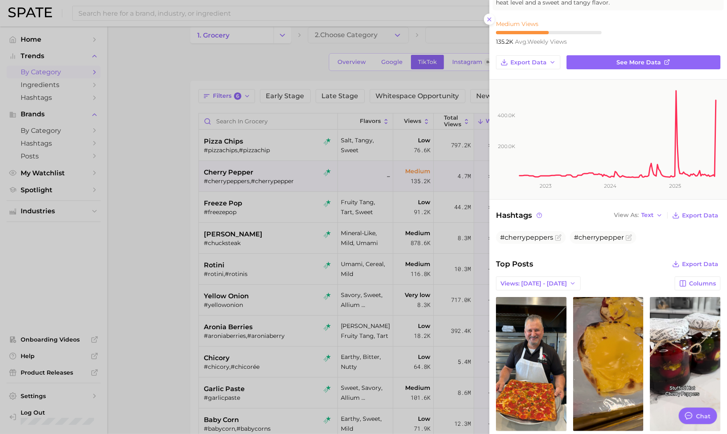
scroll to position [166, 0]
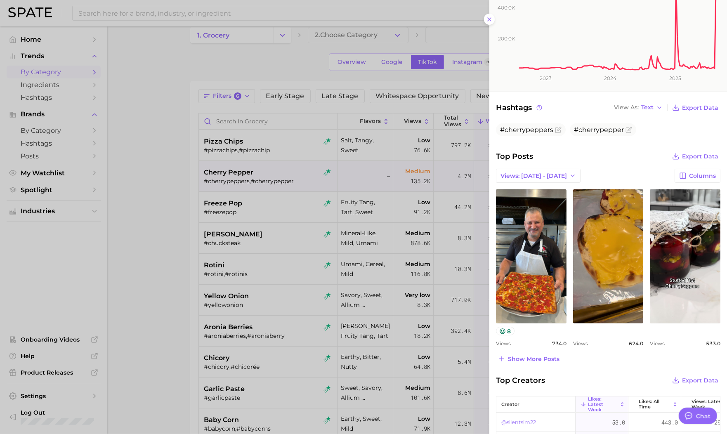
click at [173, 219] on div at bounding box center [363, 217] width 727 height 434
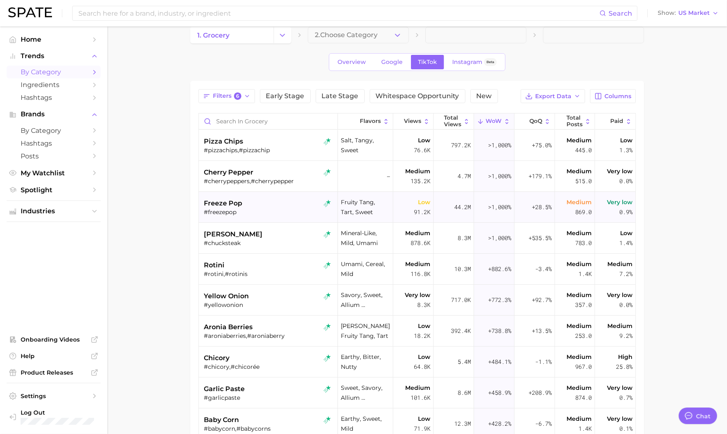
click at [258, 201] on div "freeze pop" at bounding box center [269, 204] width 130 height 10
click at [258, 201] on div at bounding box center [363, 217] width 727 height 434
click at [307, 209] on div "#freezepop" at bounding box center [269, 211] width 130 height 7
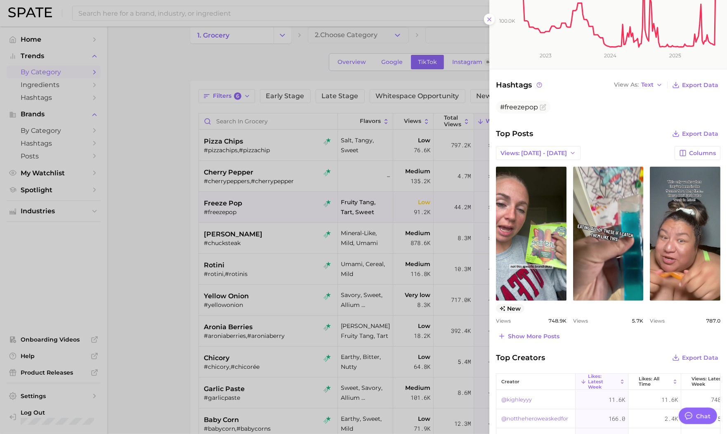
scroll to position [255, 0]
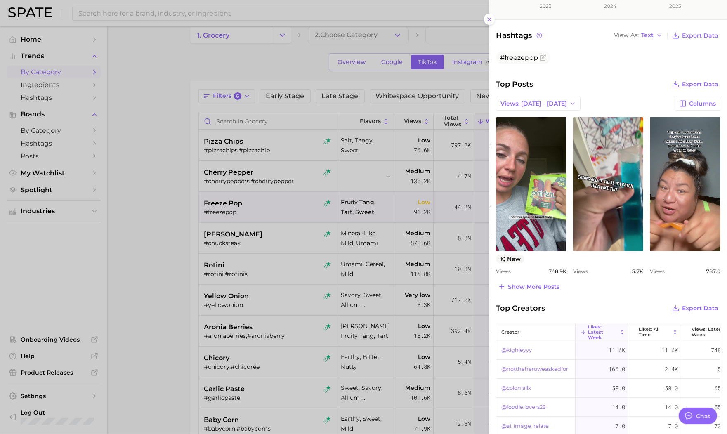
click at [154, 205] on div at bounding box center [363, 217] width 727 height 434
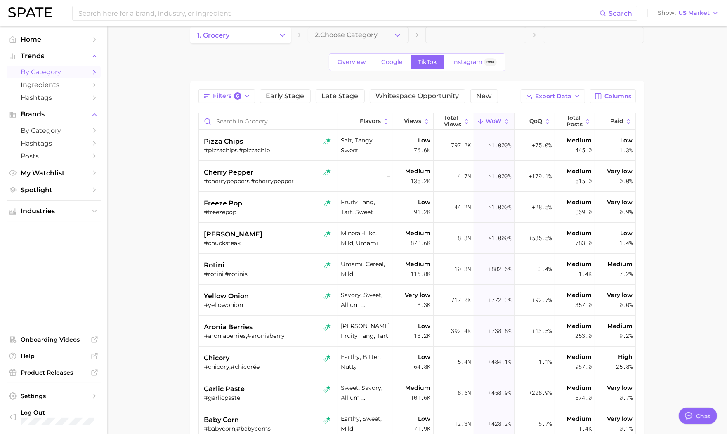
scroll to position [0, 0]
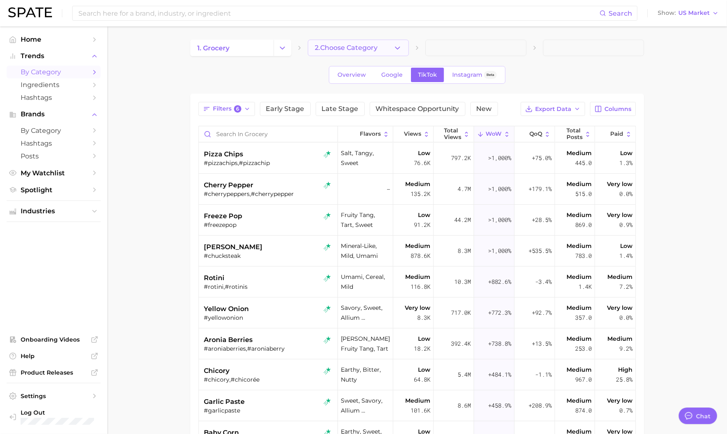
click at [344, 48] on span "2. Choose Category" at bounding box center [346, 47] width 63 height 7
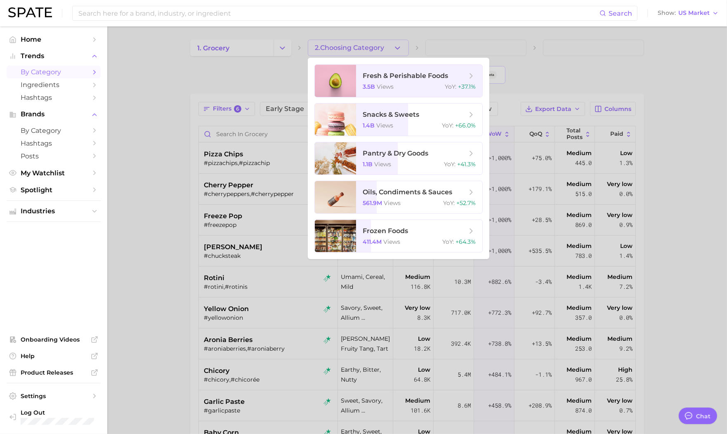
click at [277, 51] on div at bounding box center [363, 217] width 727 height 434
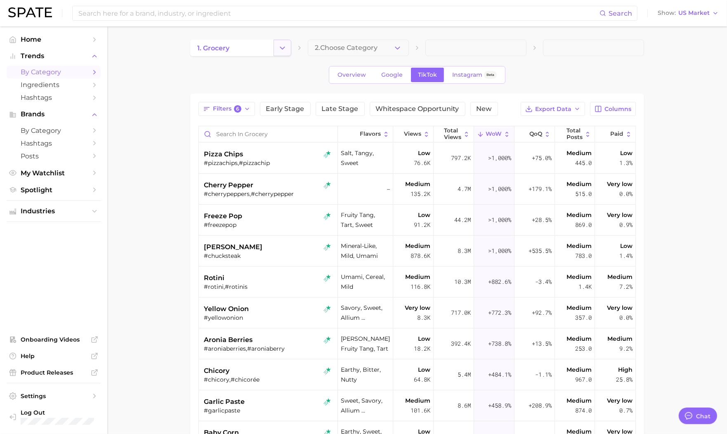
click at [279, 52] on icon "Change Category" at bounding box center [282, 48] width 9 height 9
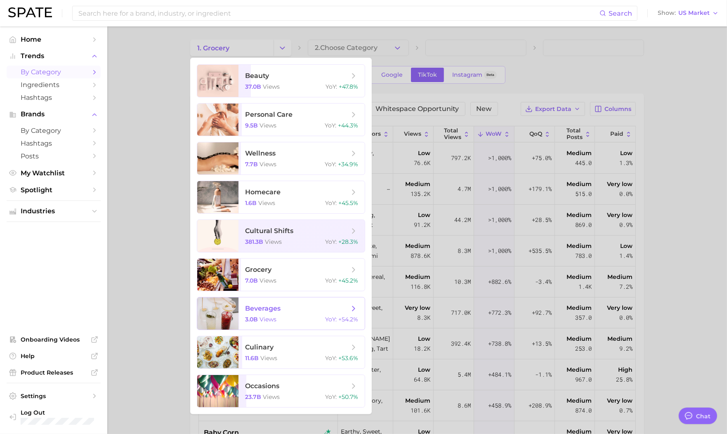
click at [286, 305] on span "beverages" at bounding box center [297, 308] width 104 height 9
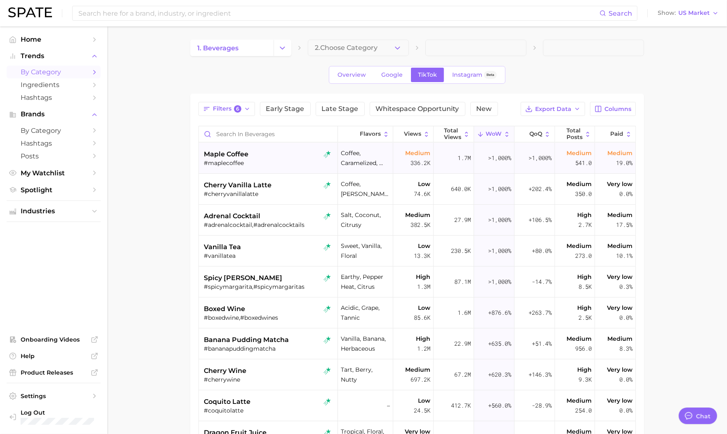
click at [298, 156] on div "maple coffee" at bounding box center [269, 154] width 130 height 10
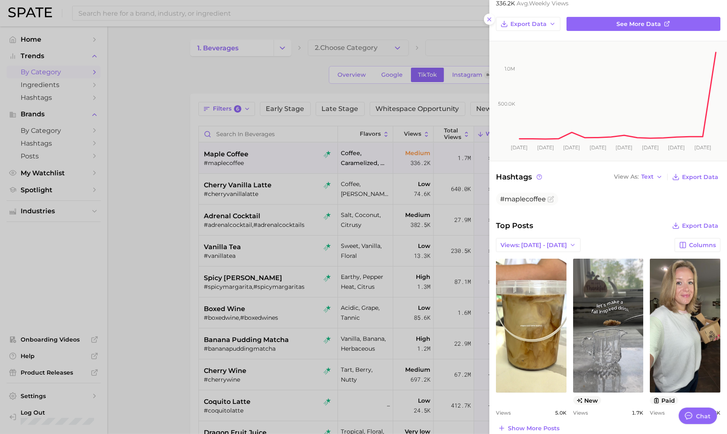
scroll to position [132, 0]
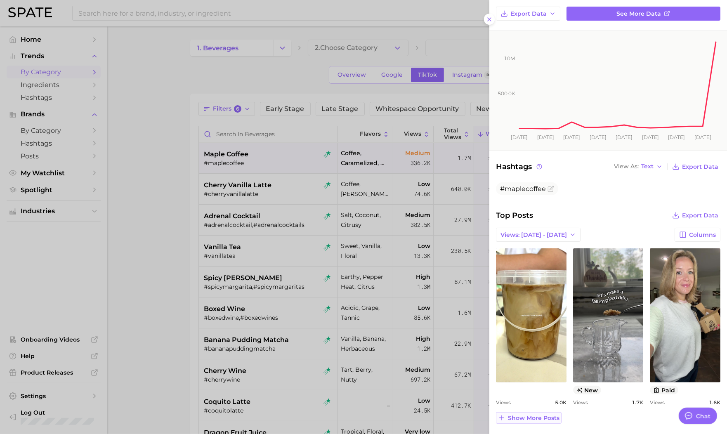
click at [535, 416] on span "Show more posts" at bounding box center [534, 418] width 52 height 7
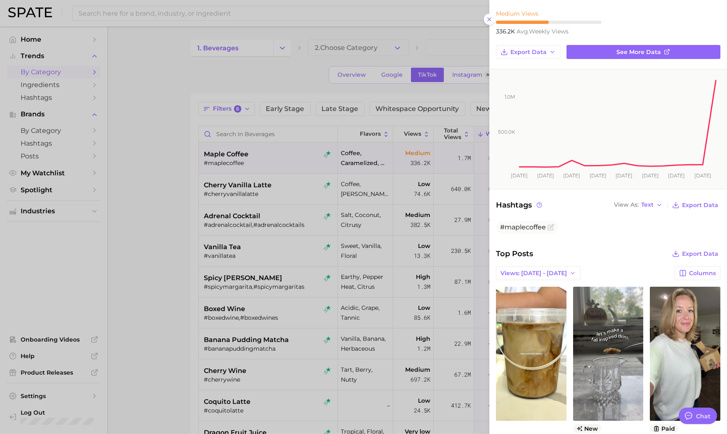
scroll to position [0, 0]
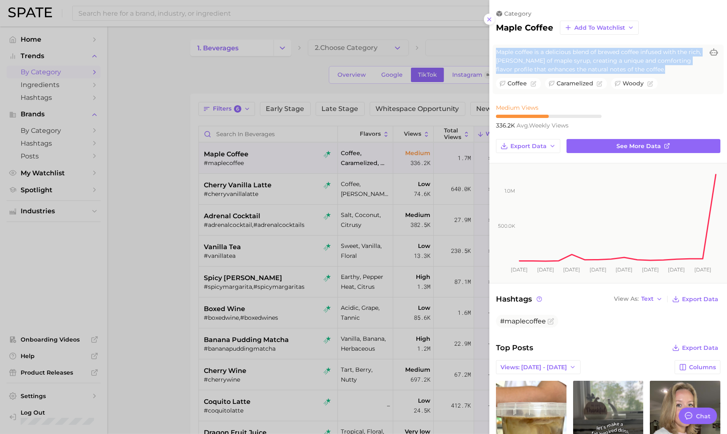
drag, startPoint x: 535, startPoint y: 416, endPoint x: 497, endPoint y: 52, distance: 366.4
click at [497, 52] on span "Maple coffee is a delicious blend of brewed coffee infused with the rich, sweet…" at bounding box center [600, 61] width 208 height 26
copy span "Maple coffee is a delicious blend of brewed coffee infused with the rich, sweet…"
type textarea "x"
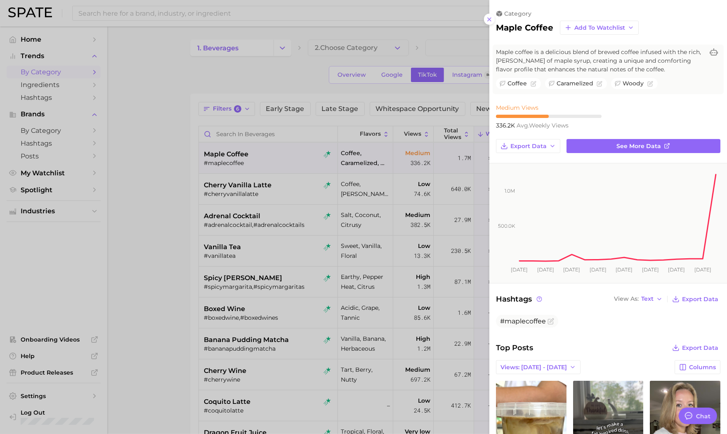
click at [186, 217] on div at bounding box center [363, 217] width 727 height 434
